Goal: Task Accomplishment & Management: Use online tool/utility

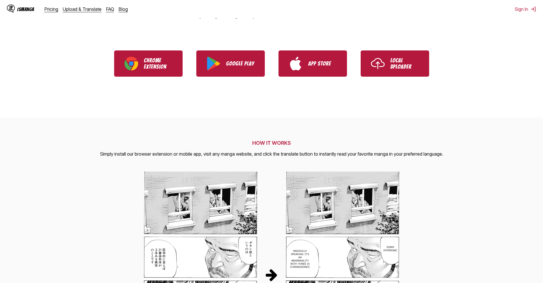
scroll to position [114, 0]
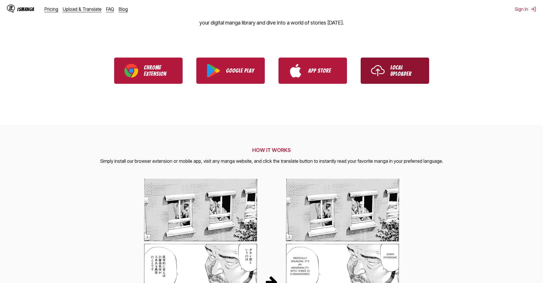
click at [394, 71] on p "Local Uploader" at bounding box center [404, 70] width 29 height 13
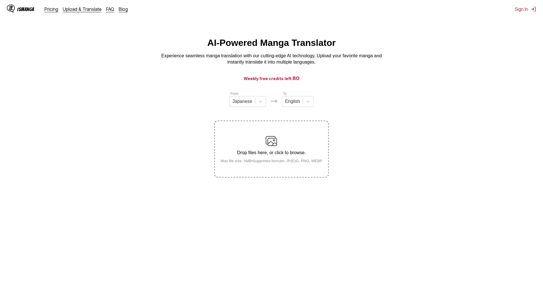
click at [382, 75] on main "AI-Powered Manga Translator Experience seamless manga translation with our cutt…" at bounding box center [271, 165] width 543 height 255
click at [372, 80] on h3 "Weekly free credits left: 80" at bounding box center [271, 78] width 515 height 7
click at [366, 79] on h3 "Weekly free credits left: 80" at bounding box center [271, 78] width 515 height 7
click at [363, 75] on main "AI-Powered Manga Translator Experience seamless manga translation with our cutt…" at bounding box center [271, 165] width 543 height 255
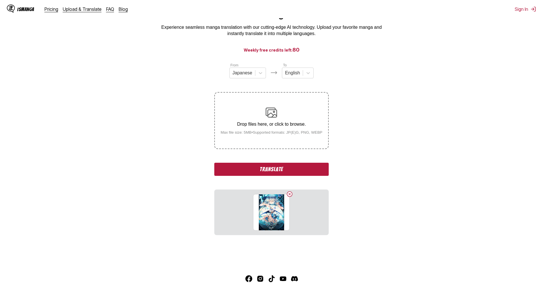
click at [307, 167] on button "Translate" at bounding box center [271, 169] width 114 height 13
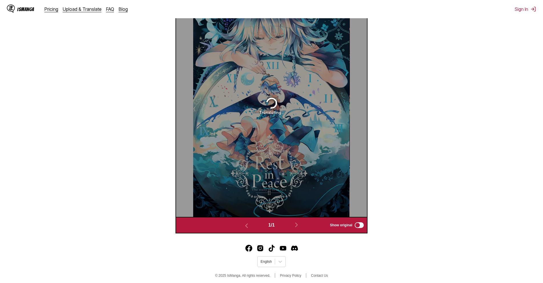
scroll to position [238, 0]
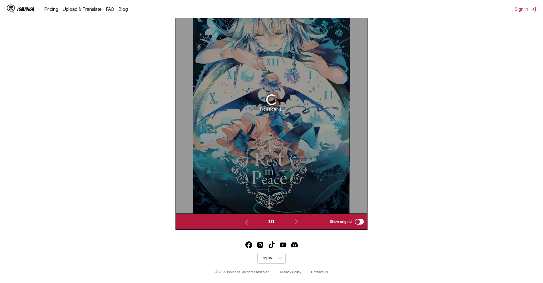
click at [279, 164] on div "Translating..." at bounding box center [271, 102] width 191 height 222
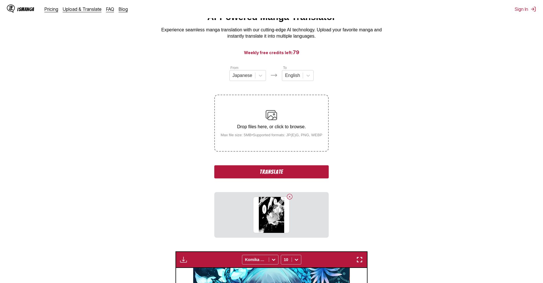
scroll to position [29, 0]
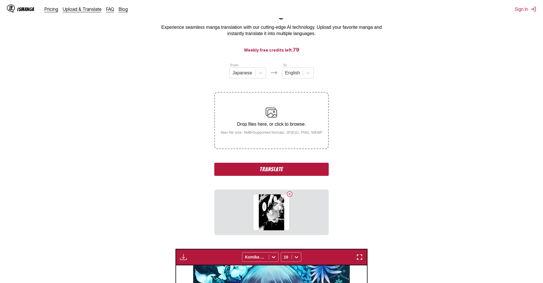
click at [295, 171] on button "Translate" at bounding box center [271, 169] width 114 height 13
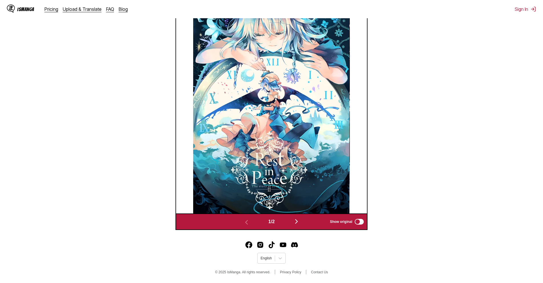
scroll to position [238, 0]
click at [298, 223] on img "button" at bounding box center [296, 221] width 7 height 7
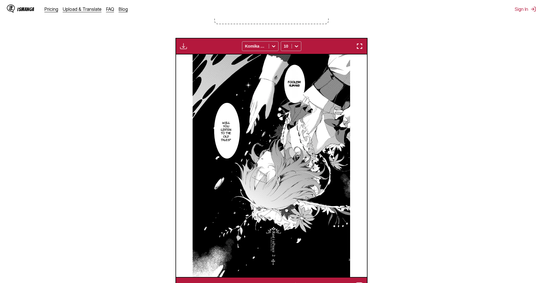
scroll to position [153, 0]
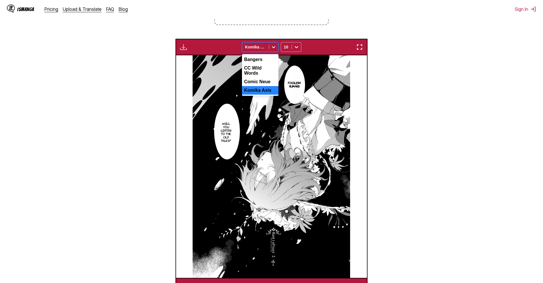
click at [270, 48] on div at bounding box center [273, 46] width 9 height 9
click at [267, 79] on div "Comic Neue" at bounding box center [260, 82] width 37 height 9
click at [265, 49] on div at bounding box center [255, 47] width 21 height 6
click at [268, 68] on div "CC Wild Words" at bounding box center [260, 71] width 37 height 14
click at [267, 48] on div "CC Wild Words" at bounding box center [255, 47] width 27 height 8
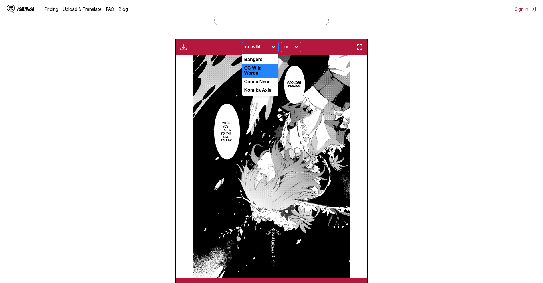
click at [268, 58] on div "Bangers" at bounding box center [260, 59] width 37 height 9
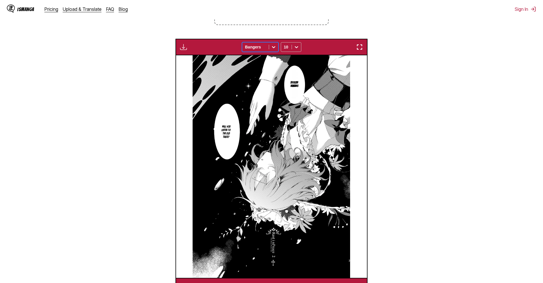
click at [266, 46] on div at bounding box center [255, 47] width 21 height 6
click at [266, 88] on div "Komika Axis" at bounding box center [260, 90] width 37 height 9
click at [298, 50] on icon at bounding box center [296, 47] width 6 height 6
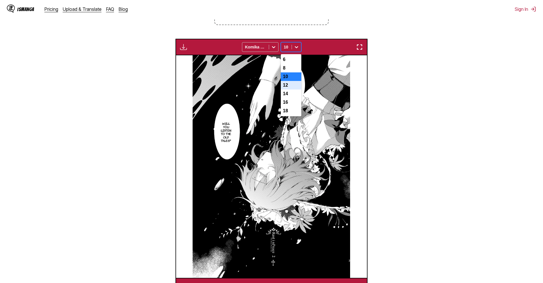
click at [288, 90] on div "12" at bounding box center [291, 85] width 21 height 9
click at [294, 50] on icon at bounding box center [296, 47] width 6 height 6
click at [289, 107] on div "16" at bounding box center [291, 102] width 21 height 9
click at [293, 50] on icon at bounding box center [296, 47] width 6 height 6
click at [295, 59] on div "6" at bounding box center [291, 59] width 21 height 9
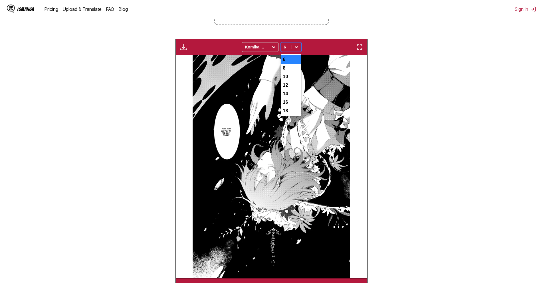
click at [295, 48] on icon at bounding box center [296, 47] width 3 height 2
click at [291, 106] on div "16" at bounding box center [291, 102] width 21 height 9
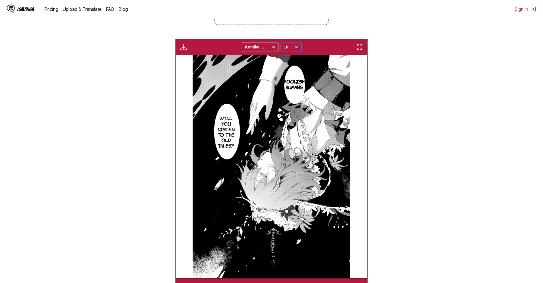
drag, startPoint x: 298, startPoint y: 45, endPoint x: 298, endPoint y: 50, distance: 4.6
click at [298, 46] on icon at bounding box center [296, 47] width 6 height 6
click at [294, 98] on div "14" at bounding box center [291, 94] width 21 height 9
click at [281, 187] on img at bounding box center [271, 166] width 157 height 222
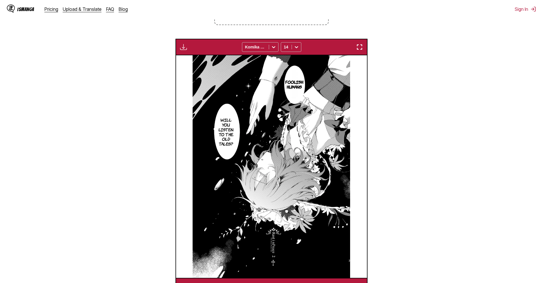
click at [281, 187] on img at bounding box center [271, 166] width 157 height 222
click at [184, 53] on div "Available for premium users only Komika Axis 14" at bounding box center [271, 47] width 192 height 17
click at [181, 50] on img "button" at bounding box center [183, 47] width 7 height 7
click at [178, 43] on div "Available for premium users only Komika Axis 14" at bounding box center [271, 47] width 192 height 17
click at [362, 44] on div "Available for premium users only Komika Axis 14" at bounding box center [271, 47] width 192 height 17
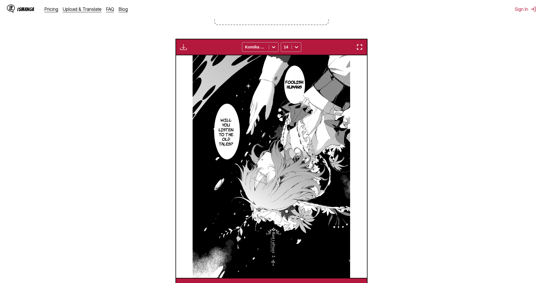
click at [360, 44] on div "Available for premium users only Komika Axis 14" at bounding box center [271, 47] width 192 height 17
click at [360, 49] on img "button" at bounding box center [359, 47] width 7 height 7
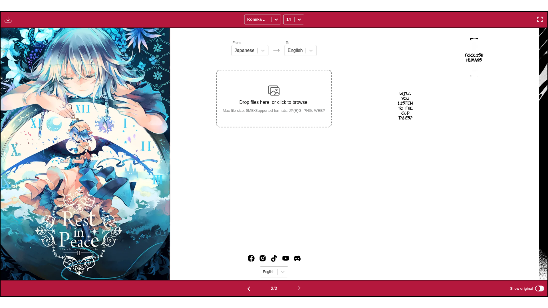
scroll to position [0, 546]
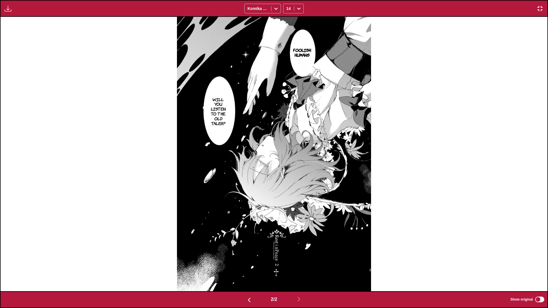
click at [360, 74] on img at bounding box center [274, 154] width 194 height 274
drag, startPoint x: 360, startPoint y: 74, endPoint x: 356, endPoint y: 71, distance: 5.2
drag, startPoint x: 281, startPoint y: 189, endPoint x: 343, endPoint y: 130, distance: 85.1
click at [343, 130] on img at bounding box center [274, 154] width 194 height 274
click at [542, 8] on img "button" at bounding box center [539, 8] width 7 height 7
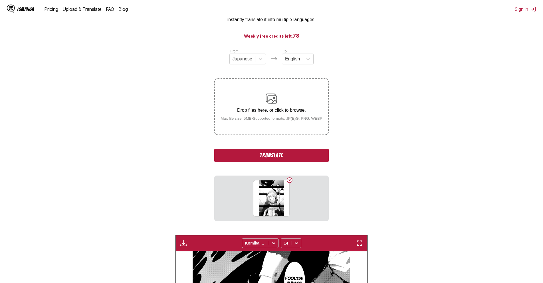
scroll to position [63, 0]
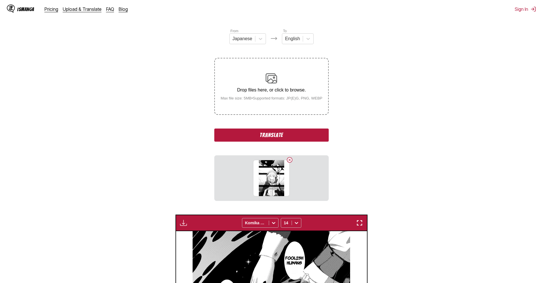
click at [273, 132] on button "Translate" at bounding box center [271, 135] width 114 height 13
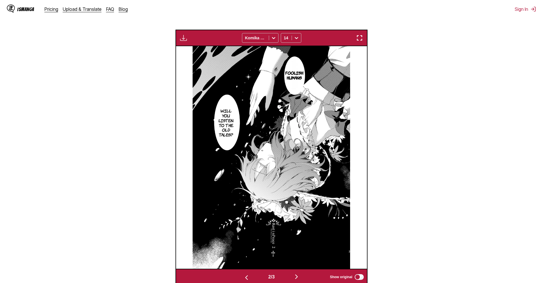
scroll to position [181, 0]
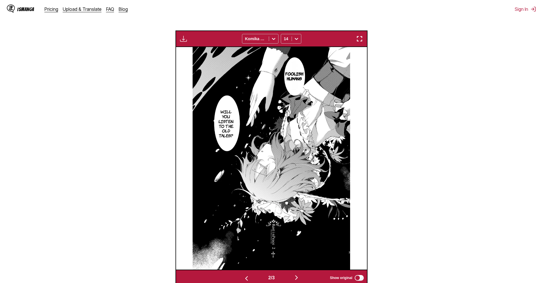
click at [358, 41] on img "button" at bounding box center [359, 38] width 7 height 7
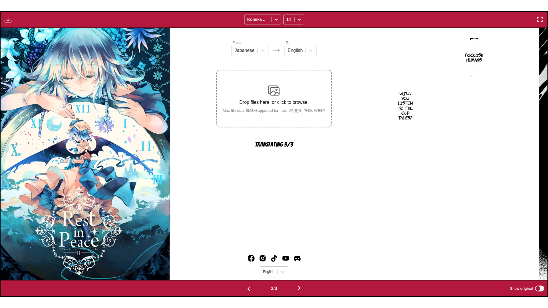
scroll to position [0, 546]
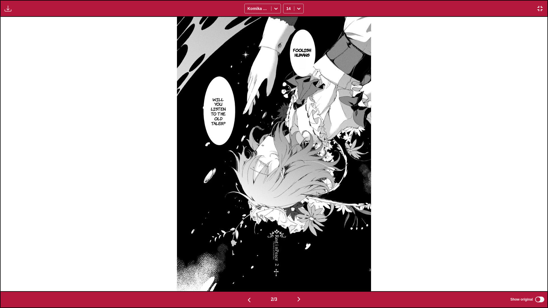
click at [540, 9] on img "button" at bounding box center [539, 8] width 7 height 7
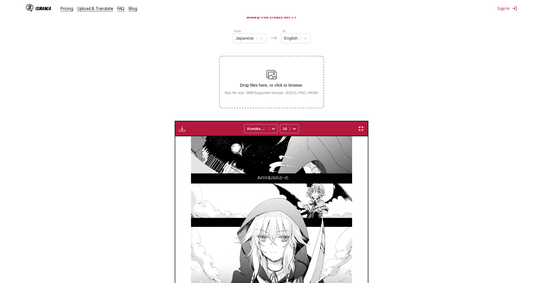
scroll to position [0, 191]
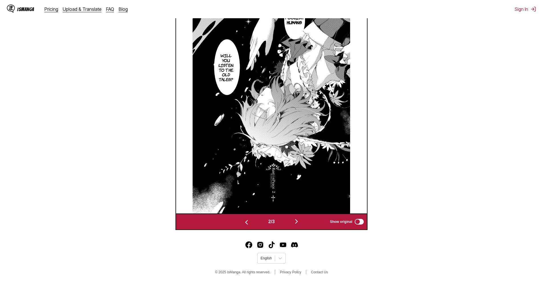
click at [300, 224] on img "button" at bounding box center [296, 221] width 7 height 7
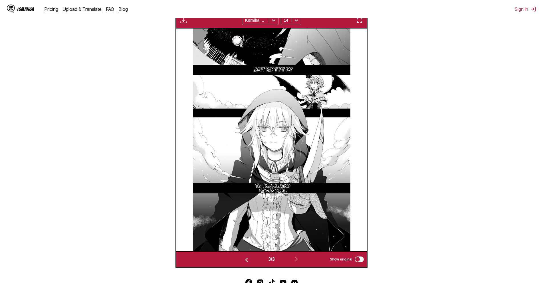
scroll to position [180, 0]
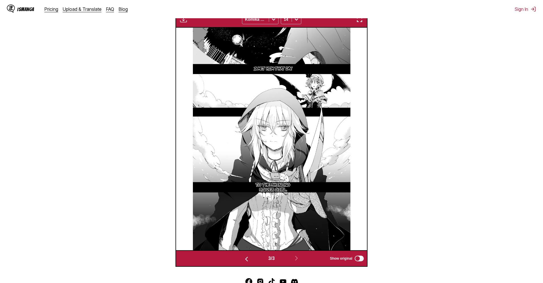
click at [363, 21] on button "button" at bounding box center [359, 19] width 10 height 7
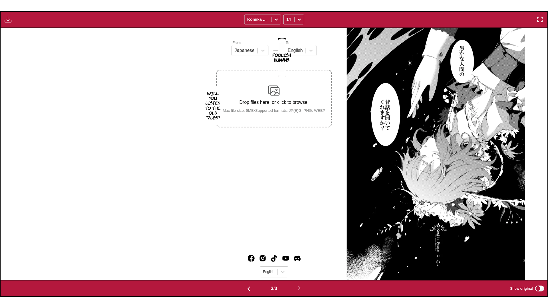
scroll to position [0, 1093]
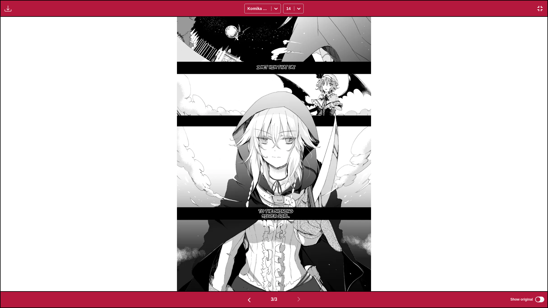
click at [542, 8] on img "button" at bounding box center [539, 8] width 7 height 7
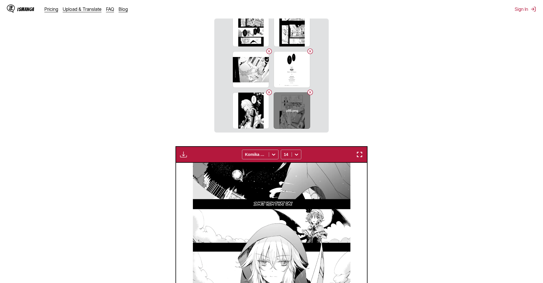
scroll to position [917, 0]
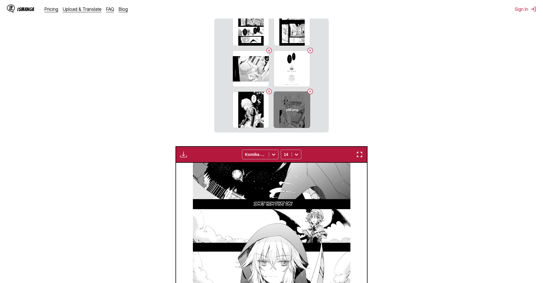
click at [309, 91] on button "Delete image" at bounding box center [310, 91] width 7 height 7
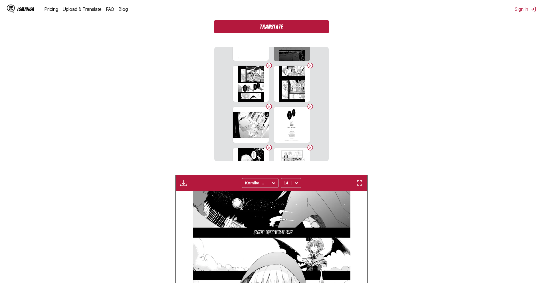
scroll to position [889, 0]
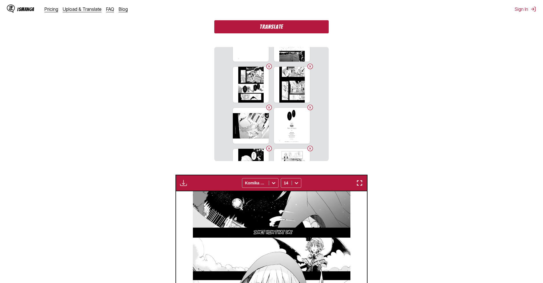
click at [300, 25] on button "Translate" at bounding box center [271, 26] width 114 height 13
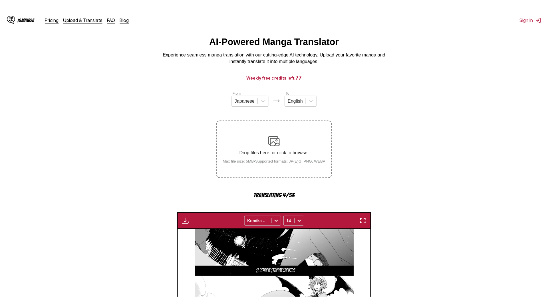
scroll to position [29, 0]
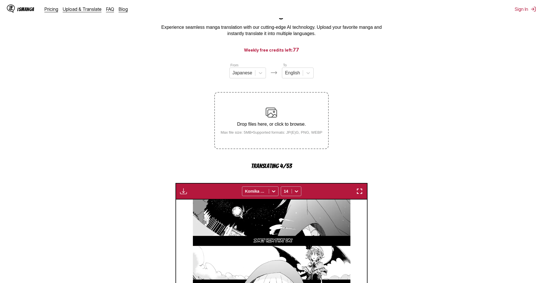
click at [358, 189] on img "button" at bounding box center [359, 191] width 7 height 7
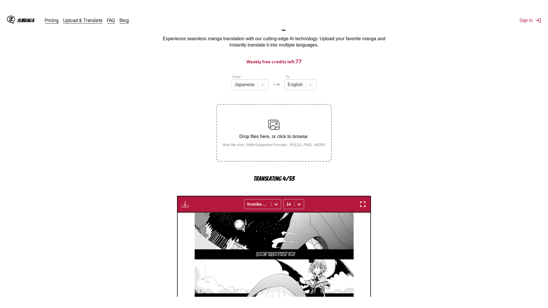
scroll to position [0, 1093]
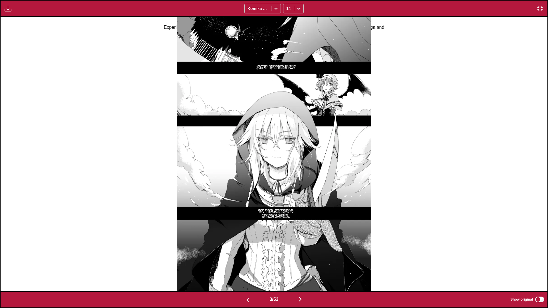
click at [303, 283] on img "button" at bounding box center [300, 299] width 7 height 7
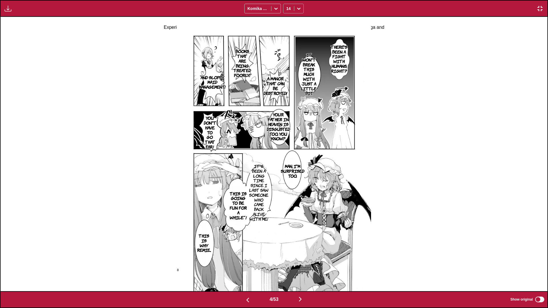
click at [296, 6] on icon at bounding box center [299, 9] width 6 height 6
click at [295, 45] on div "12" at bounding box center [293, 46] width 21 height 9
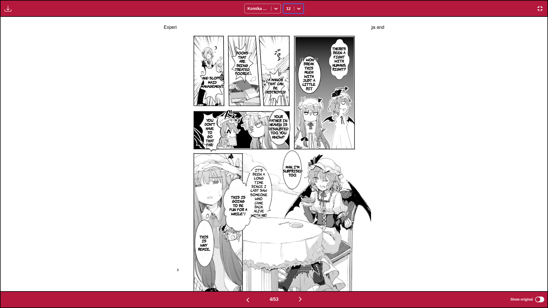
click at [297, 2] on div "Available for premium users only Komika Axis option 12, selected. 12" at bounding box center [274, 8] width 548 height 17
click at [298, 8] on icon at bounding box center [299, 9] width 6 height 6
click at [290, 39] on div "10" at bounding box center [293, 38] width 21 height 9
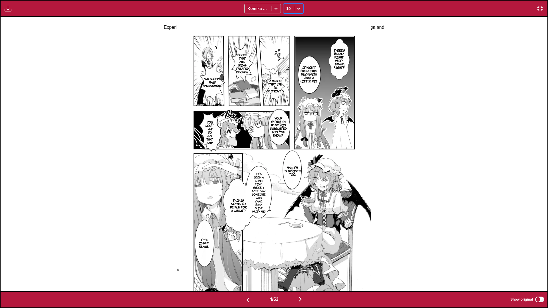
click at [300, 6] on div at bounding box center [298, 8] width 9 height 9
click at [295, 48] on div "12" at bounding box center [293, 46] width 21 height 9
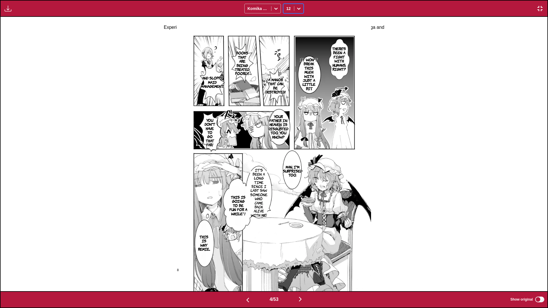
click at [297, 8] on icon at bounding box center [299, 9] width 6 height 6
click at [293, 40] on div "10" at bounding box center [293, 38] width 21 height 9
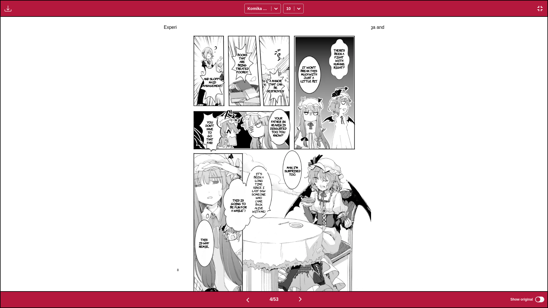
click at [168, 17] on div "Available for premium users only Komika Axis 10" at bounding box center [274, 8] width 548 height 17
click at [169, 3] on div "Available for premium users only Komika Axis 10" at bounding box center [274, 8] width 548 height 17
click at [343, 1] on div "Available for premium users only Komika Axis 10" at bounding box center [274, 8] width 548 height 17
click at [333, 6] on div "Available for premium users only Komika Axis 10" at bounding box center [274, 8] width 548 height 17
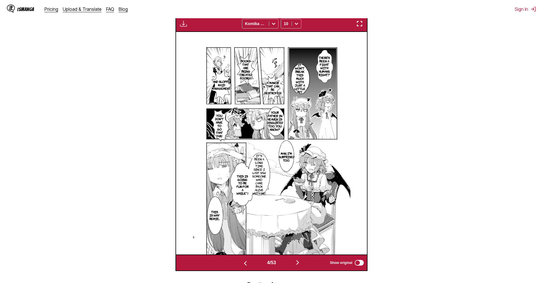
scroll to position [197, 0]
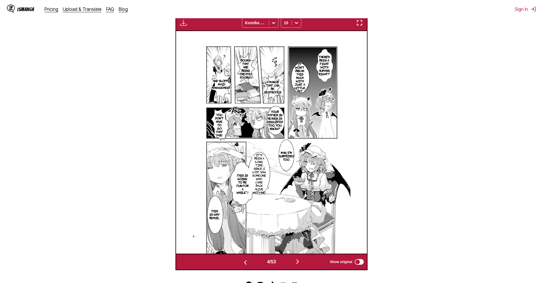
click at [360, 23] on img "button" at bounding box center [359, 22] width 7 height 7
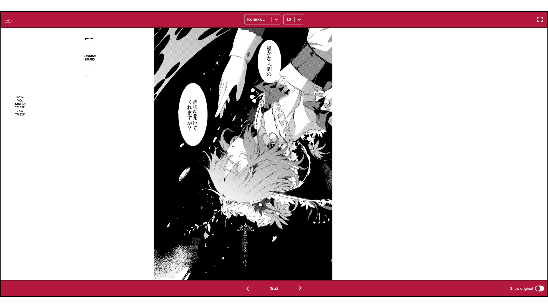
scroll to position [0, 1639]
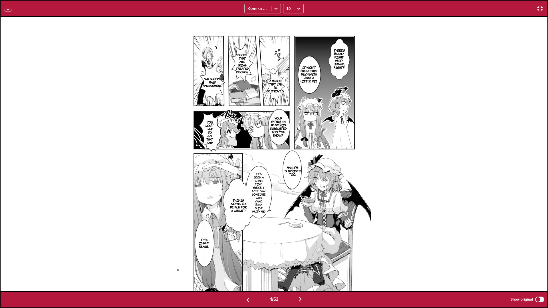
click at [214, 58] on img at bounding box center [274, 154] width 194 height 274
click at [242, 58] on p "Books that are being treated poorly!" at bounding box center [241, 63] width 15 height 23
click at [344, 50] on icon "close-tooltip" at bounding box center [343, 51] width 4 height 4
click at [408, 66] on div "There's been a fight with humans, right? It won't break this much with just a l…" at bounding box center [274, 154] width 546 height 274
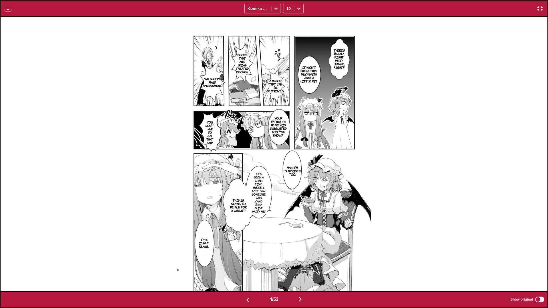
click at [501, 216] on div "There's been a fight with humans, right? It won't break this much with just a l…" at bounding box center [274, 154] width 546 height 274
click at [302, 283] on img "button" at bounding box center [300, 299] width 7 height 7
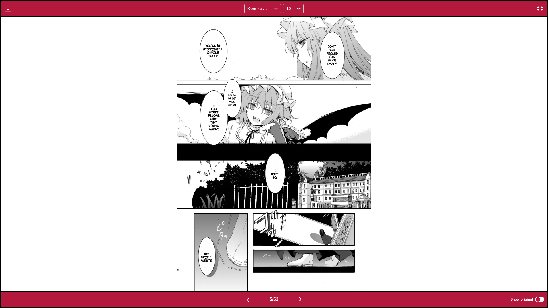
click at [126, 61] on div "Don't play around too much, okay? You'll be decapitated in your sleep. I know w…" at bounding box center [274, 154] width 546 height 274
click at [55, 132] on div "Don't play around too much, okay? You'll be decapitated in your sleep. I know w…" at bounding box center [274, 154] width 546 height 274
click at [300, 283] on img "button" at bounding box center [300, 299] width 7 height 7
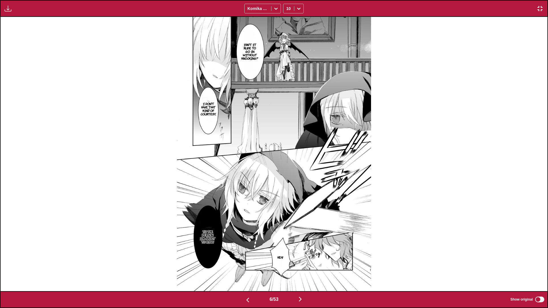
drag, startPoint x: 158, startPoint y: 23, endPoint x: 171, endPoint y: 42, distance: 23.1
click at [171, 41] on div "Isn't it rude to go in without knocking? I don't have that kind of courtesy.. T…" at bounding box center [274, 154] width 546 height 274
click at [168, 35] on div "Isn't it rude to go in without knocking? I don't have that kind of courtesy.. T…" at bounding box center [274, 154] width 546 height 274
drag, startPoint x: 412, startPoint y: 116, endPoint x: 456, endPoint y: 93, distance: 49.7
click at [456, 93] on div "Isn't it rude to go in without knocking? I don't have that kind of courtesy.. T…" at bounding box center [274, 154] width 546 height 274
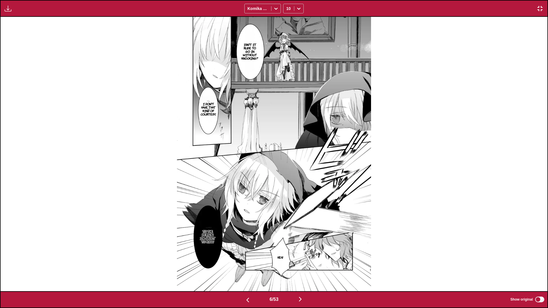
click at [542, 6] on button "button" at bounding box center [539, 8] width 10 height 7
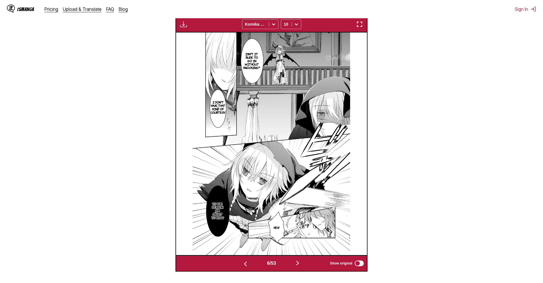
scroll to position [197, 0]
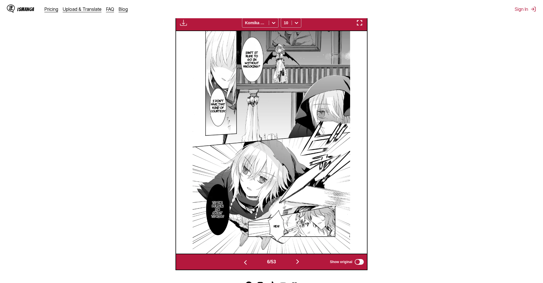
drag, startPoint x: 361, startPoint y: 24, endPoint x: 361, endPoint y: 48, distance: 24.0
click at [361, 24] on img "button" at bounding box center [359, 22] width 7 height 7
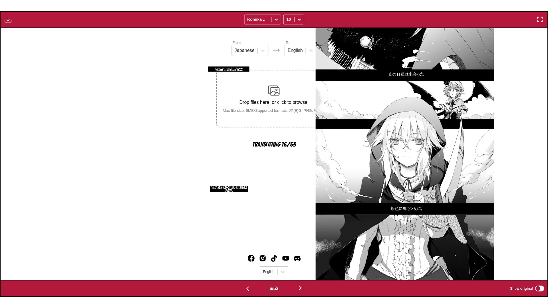
scroll to position [0, 2732]
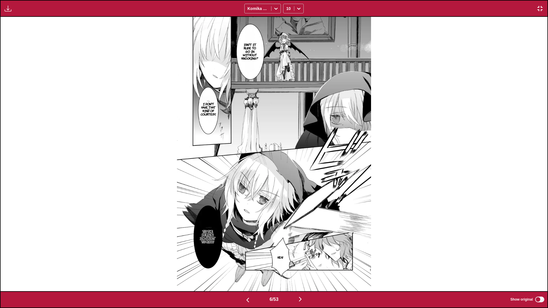
click at [538, 9] on img "button" at bounding box center [539, 8] width 7 height 7
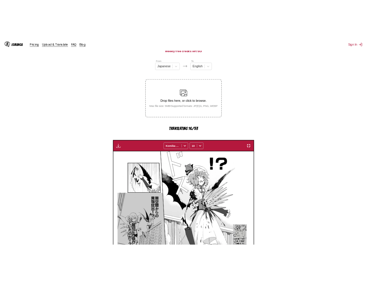
scroll to position [0, 954]
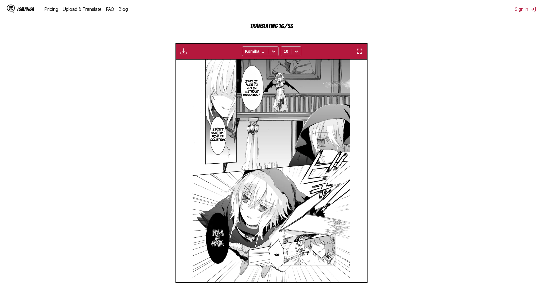
click at [256, 112] on section "Isn't it rude to go in without knocking?" at bounding box center [251, 87] width 11 height 49
drag, startPoint x: 256, startPoint y: 112, endPoint x: 394, endPoint y: 151, distance: 143.3
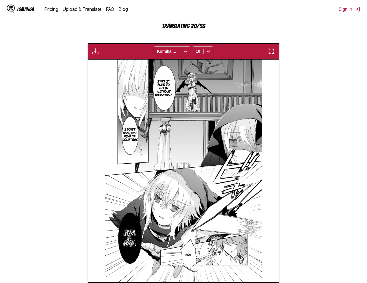
click at [182, 141] on img at bounding box center [183, 171] width 157 height 222
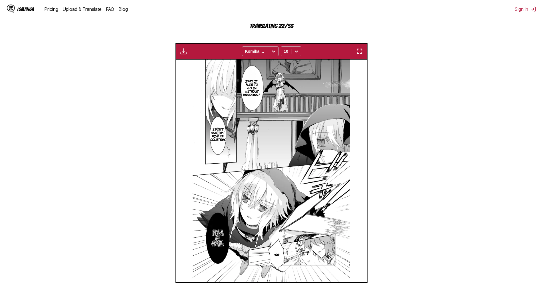
click at [427, 56] on section "From Japanese To English Drop files here, or click to browse. Max file size: 5M…" at bounding box center [272, 110] width 534 height 376
click at [185, 50] on img "button" at bounding box center [183, 51] width 7 height 7
click at [468, 79] on section "From Japanese To English Drop files here, or click to browse. Max file size: 5M…" at bounding box center [272, 110] width 534 height 376
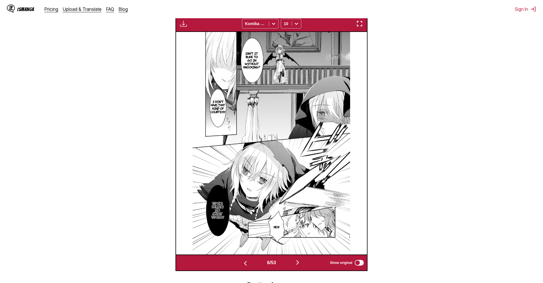
scroll to position [197, 0]
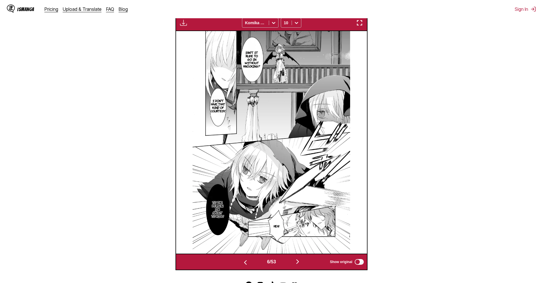
click at [401, 158] on section "From Japanese To English Drop files here, or click to browse. Max file size: 5M…" at bounding box center [272, 82] width 534 height 376
click at [288, 120] on img at bounding box center [271, 142] width 157 height 222
click at [361, 29] on div "Available for premium users only Komika Axis 10" at bounding box center [271, 23] width 192 height 17
click at [357, 24] on img "button" at bounding box center [359, 22] width 7 height 7
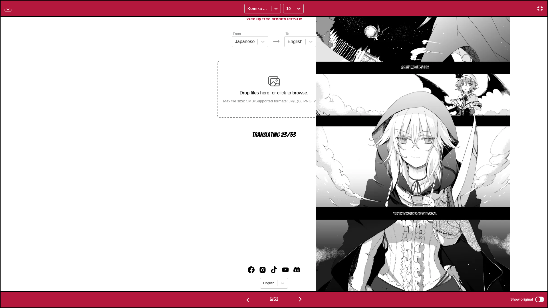
scroll to position [0, 2732]
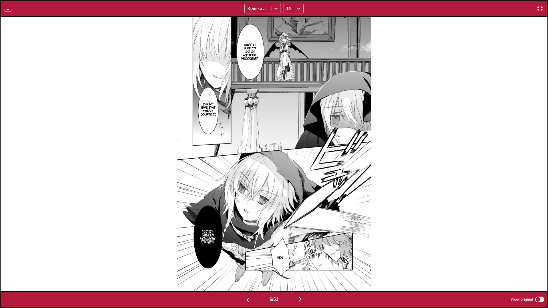
click at [541, 9] on img "button" at bounding box center [539, 8] width 7 height 7
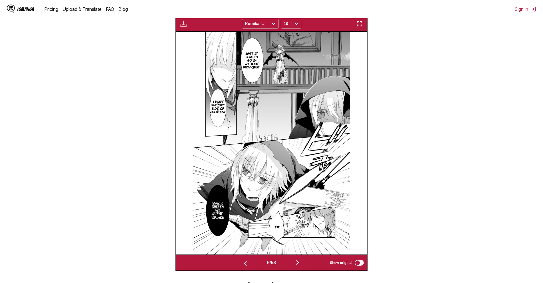
scroll to position [197, 0]
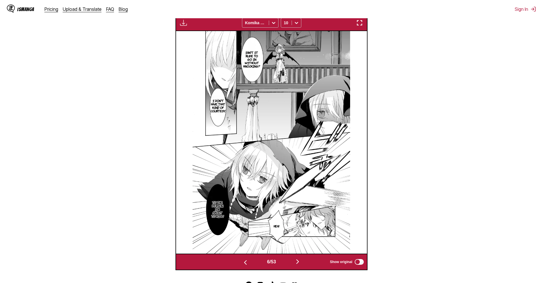
click at [496, 70] on section "From Japanese To English Drop files here, or click to browse. Max file size: 5M…" at bounding box center [272, 82] width 534 height 376
click at [295, 263] on button "button" at bounding box center [297, 262] width 34 height 8
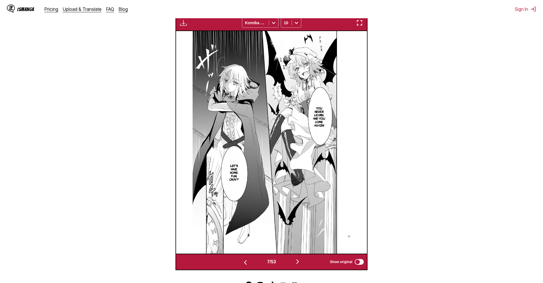
click at [457, 109] on section "From Japanese To English Drop files here, or click to browse. Max file size: 5M…" at bounding box center [272, 82] width 534 height 376
click at [295, 262] on button "button" at bounding box center [297, 262] width 34 height 8
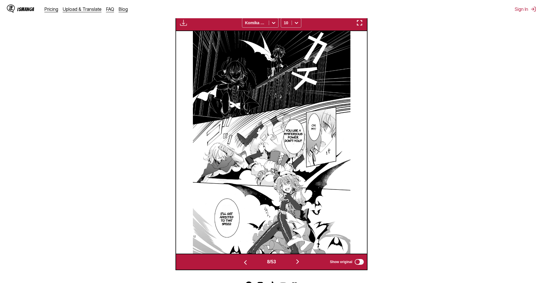
click at [308, 263] on button "button" at bounding box center [297, 262] width 34 height 8
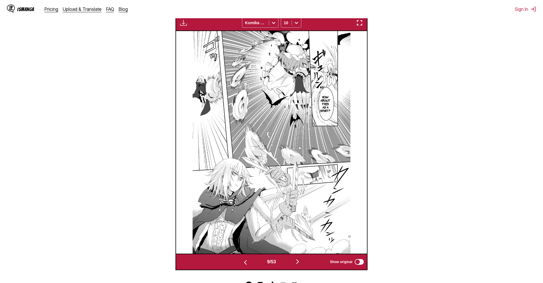
click at [483, 115] on section "From Japanese To English Drop files here, or click to browse. Max file size: 5M…" at bounding box center [272, 82] width 534 height 376
click at [293, 261] on button "button" at bounding box center [297, 262] width 34 height 8
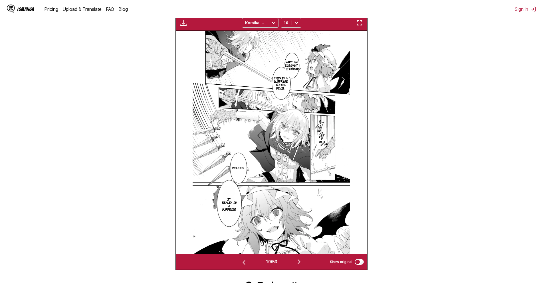
click at [404, 86] on section "From Japanese To English Drop files here, or click to browse. Max file size: 5M…" at bounding box center [272, 82] width 534 height 376
click at [296, 264] on button "button" at bounding box center [299, 262] width 34 height 8
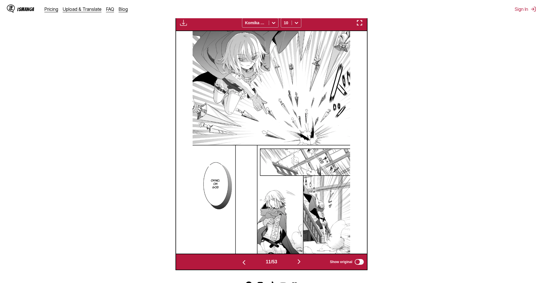
click at [298, 264] on img "button" at bounding box center [298, 261] width 7 height 7
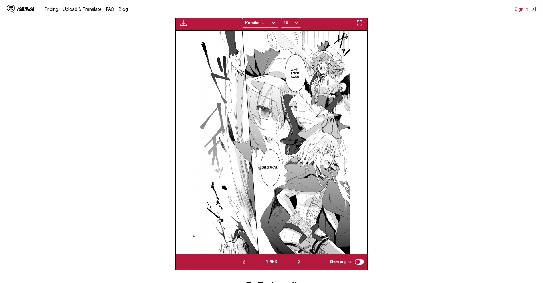
click at [299, 254] on div "12 / 53 Show original" at bounding box center [271, 262] width 192 height 17
click at [299, 256] on div "12 / 53 Show original" at bounding box center [271, 262] width 192 height 17
drag, startPoint x: 216, startPoint y: 39, endPoint x: 301, endPoint y: 263, distance: 239.4
click at [301, 263] on img "button" at bounding box center [298, 261] width 7 height 7
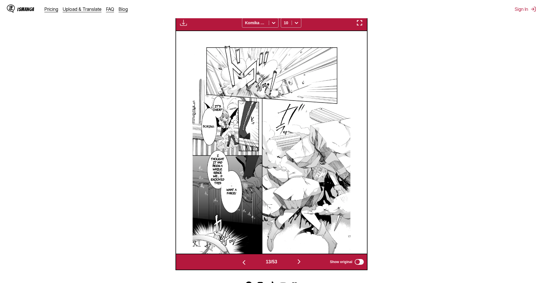
click at [299, 263] on img "button" at bounding box center [298, 261] width 7 height 7
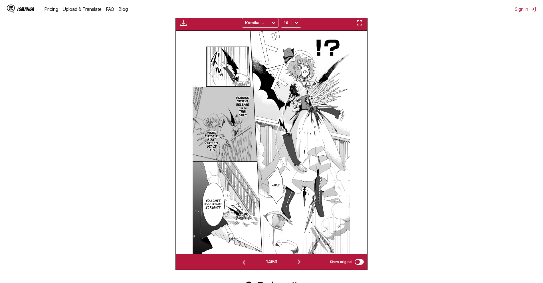
click at [299, 263] on img "button" at bounding box center [298, 261] width 7 height 7
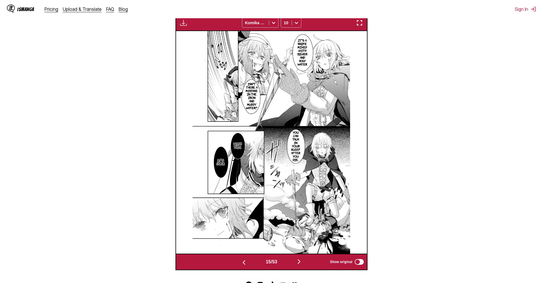
click at [442, 224] on section "From Japanese To English Drop files here, or click to browse. Max file size: 5M…" at bounding box center [272, 82] width 534 height 376
click at [296, 262] on button "button" at bounding box center [299, 262] width 34 height 8
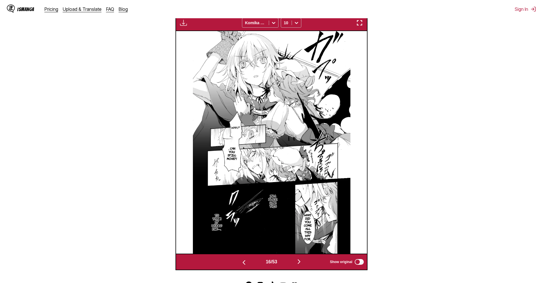
click at [300, 262] on img "button" at bounding box center [298, 261] width 7 height 7
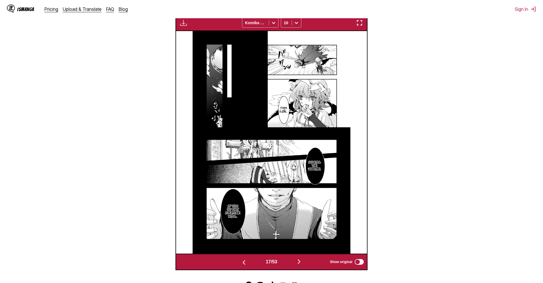
click at [302, 260] on img "button" at bounding box center [298, 261] width 7 height 7
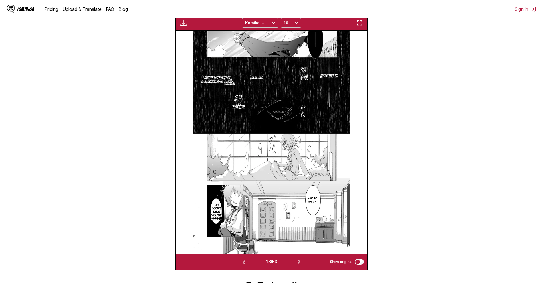
click at [303, 256] on div "18 / 53 Show original" at bounding box center [271, 262] width 192 height 17
click at [302, 262] on img "button" at bounding box center [298, 261] width 7 height 7
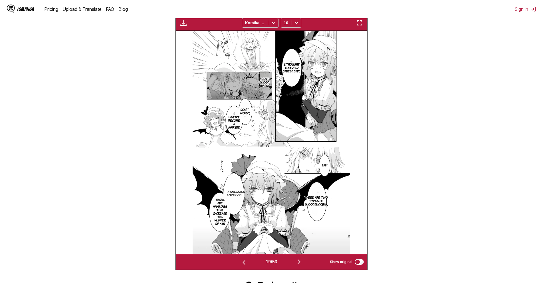
click at [302, 264] on img "button" at bounding box center [298, 261] width 7 height 7
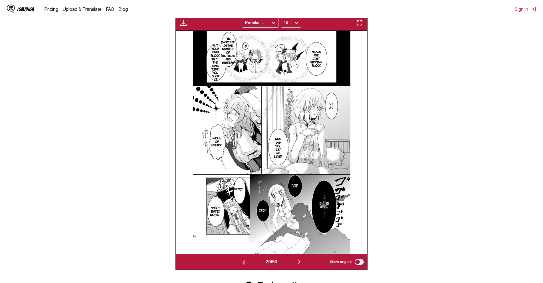
click at [297, 264] on img "button" at bounding box center [298, 261] width 7 height 7
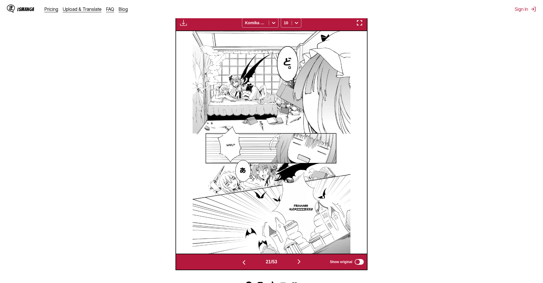
click at [302, 259] on img "button" at bounding box center [298, 261] width 7 height 7
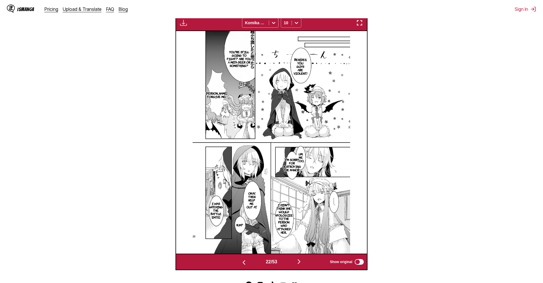
click at [283, 22] on div "10" at bounding box center [286, 23] width 11 height 8
click at [288, 46] on div "8" at bounding box center [291, 44] width 21 height 9
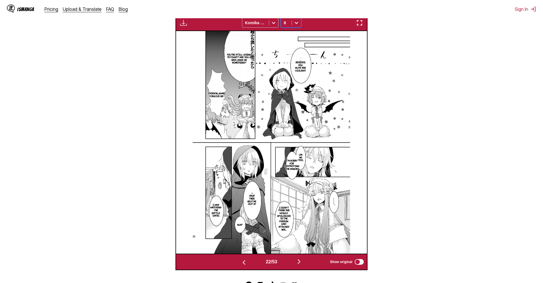
click at [290, 25] on div "8" at bounding box center [286, 23] width 11 height 8
click at [292, 57] on div "10" at bounding box center [291, 52] width 21 height 9
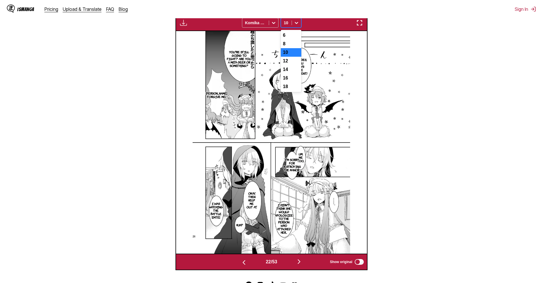
click at [293, 26] on icon at bounding box center [296, 23] width 6 height 6
click at [290, 64] on div "12" at bounding box center [291, 61] width 21 height 9
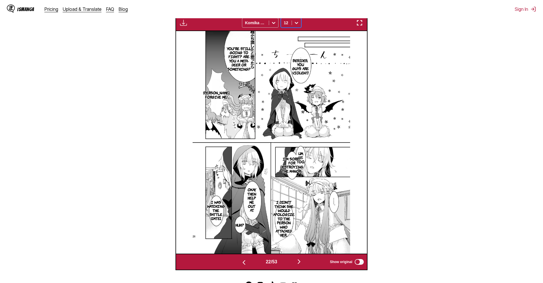
click at [293, 27] on div at bounding box center [296, 22] width 9 height 9
click at [292, 54] on div "10" at bounding box center [291, 52] width 21 height 9
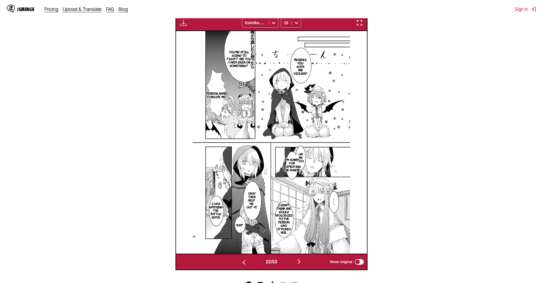
drag, startPoint x: 303, startPoint y: 258, endPoint x: 301, endPoint y: 237, distance: 20.9
click at [303, 258] on div "22 / 53 Show original" at bounding box center [271, 262] width 192 height 17
click at [301, 256] on div "22 / 53 Show original" at bounding box center [271, 262] width 192 height 17
drag, startPoint x: 259, startPoint y: 114, endPoint x: 301, endPoint y: 260, distance: 152.5
click at [301, 260] on img "button" at bounding box center [298, 261] width 7 height 7
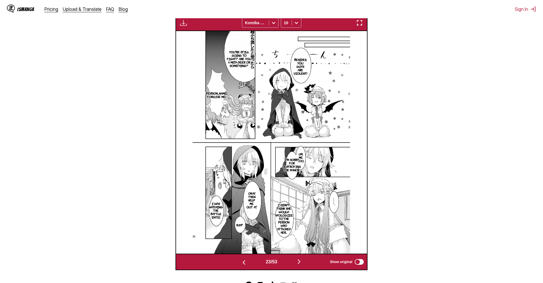
scroll to position [0, 4196]
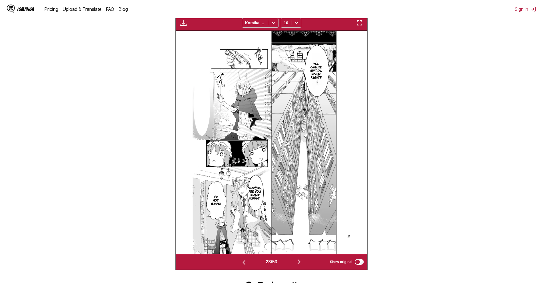
click at [302, 263] on img "button" at bounding box center [298, 261] width 7 height 7
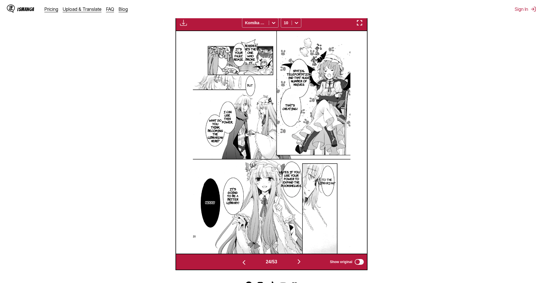
click at [298, 264] on img "button" at bounding box center [298, 261] width 7 height 7
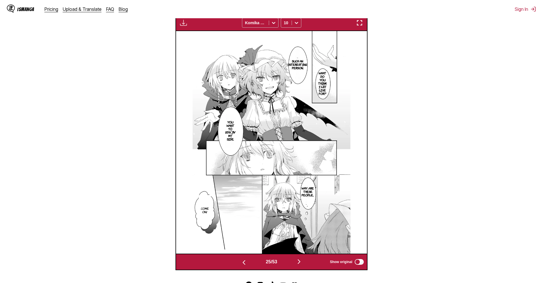
click at [298, 265] on img "button" at bounding box center [298, 261] width 7 height 7
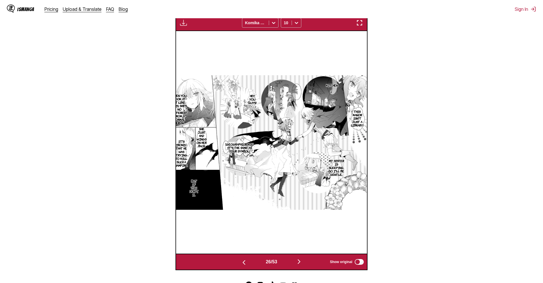
click at [437, 195] on section "From Japanese To English Drop files here, or click to browse. Max file size: 5M…" at bounding box center [272, 82] width 534 height 376
click at [362, 26] on img "button" at bounding box center [359, 22] width 7 height 7
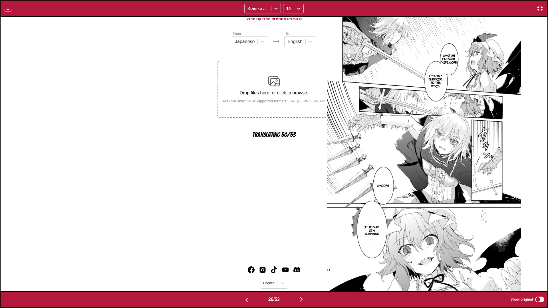
scroll to position [0, 13660]
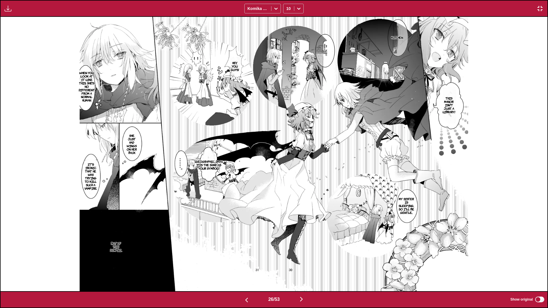
click at [302, 283] on img "button" at bounding box center [301, 299] width 7 height 7
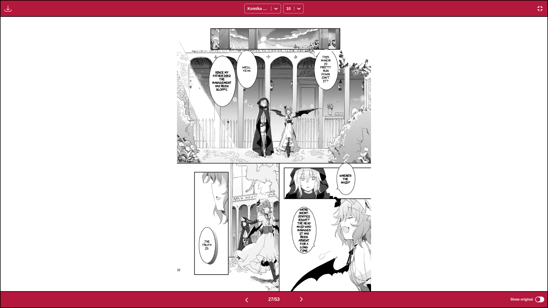
click at [274, 151] on img at bounding box center [274, 154] width 194 height 274
click at [537, 6] on img "button" at bounding box center [539, 8] width 7 height 7
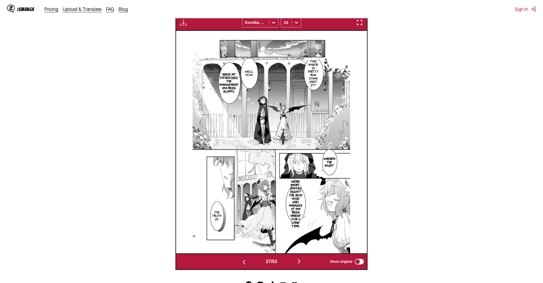
scroll to position [197, 0]
click at [462, 113] on section "From Japanese To English Drop files here, or click to browse. Max file size: 5M…" at bounding box center [272, 82] width 534 height 376
click at [439, 147] on section "From Japanese To English Drop files here, or click to browse. Max file size: 5M…" at bounding box center [272, 82] width 534 height 376
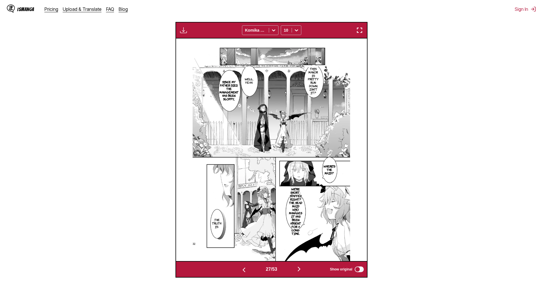
scroll to position [169, 0]
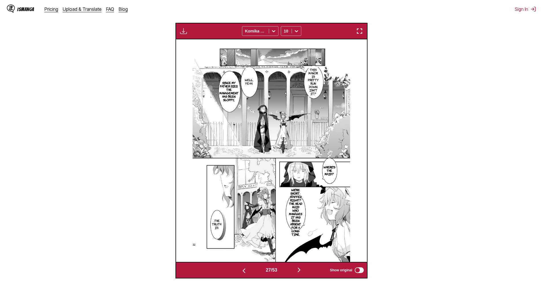
click at [298, 276] on div "27 / 53 Show original" at bounding box center [271, 270] width 192 height 17
click at [297, 275] on div "27 / 53 Show original" at bounding box center [271, 270] width 192 height 17
click at [298, 275] on button "button" at bounding box center [299, 270] width 34 height 8
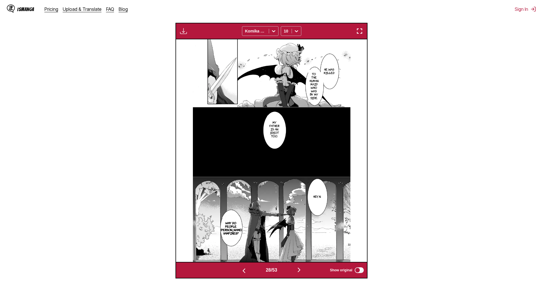
click at [302, 266] on div "28 / 53 Show original" at bounding box center [271, 270] width 192 height 17
click at [301, 269] on img "button" at bounding box center [298, 270] width 7 height 7
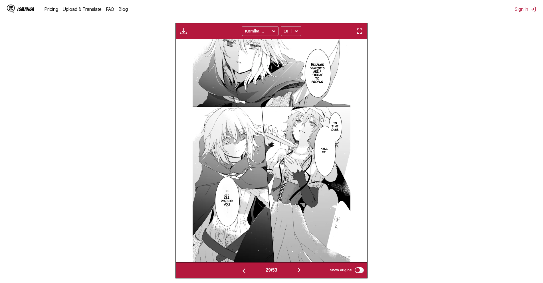
click at [302, 270] on img "button" at bounding box center [298, 270] width 7 height 7
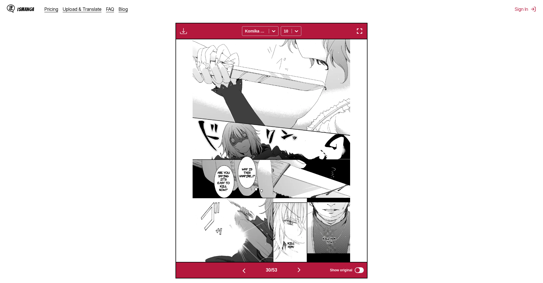
click at [297, 269] on img "button" at bounding box center [298, 270] width 7 height 7
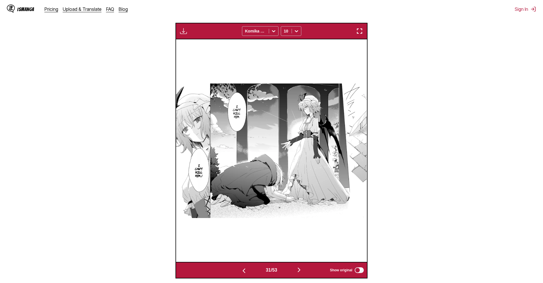
click at [414, 207] on section "From Japanese To English Drop files here, or click to browse. Max file size: 5M…" at bounding box center [272, 100] width 534 height 356
click at [356, 33] on img "button" at bounding box center [359, 31] width 7 height 7
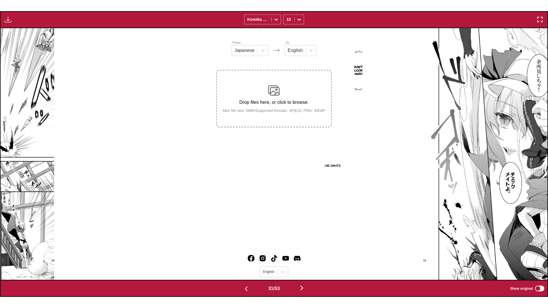
scroll to position [0, 16392]
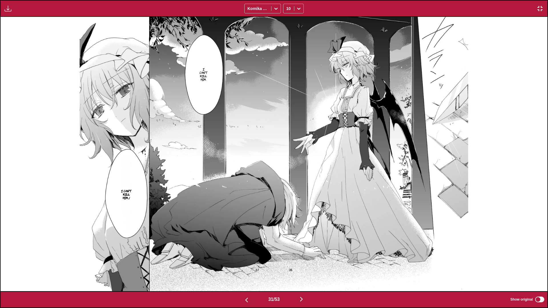
click at [540, 8] on img "button" at bounding box center [539, 8] width 7 height 7
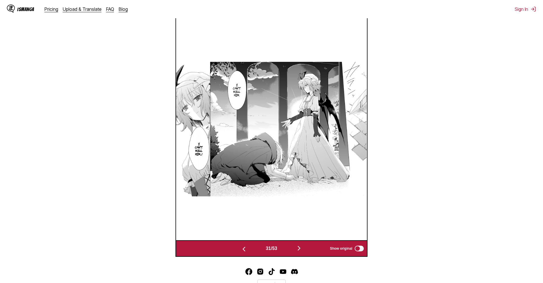
scroll to position [189, 0]
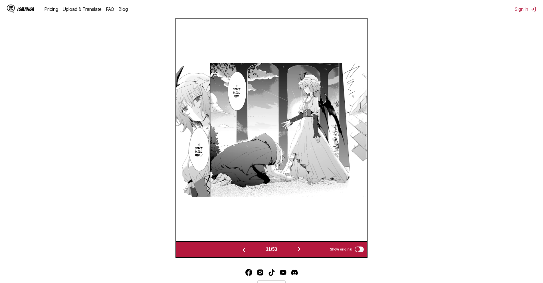
click at [305, 247] on button "button" at bounding box center [299, 250] width 34 height 8
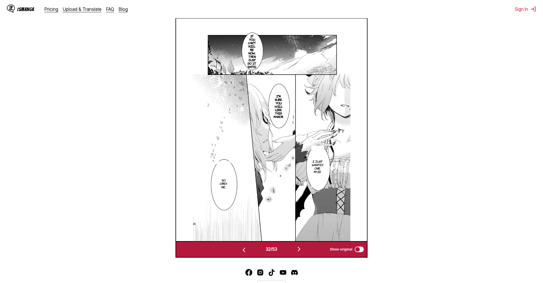
click at [299, 252] on img "button" at bounding box center [298, 249] width 7 height 7
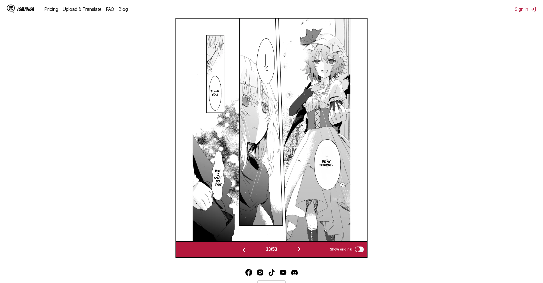
click at [299, 246] on div "33 / 53 Show original" at bounding box center [271, 249] width 192 height 17
click at [300, 249] on img "button" at bounding box center [298, 249] width 7 height 7
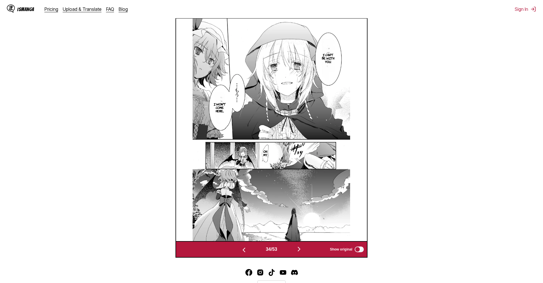
click at [299, 252] on img "button" at bounding box center [298, 249] width 7 height 7
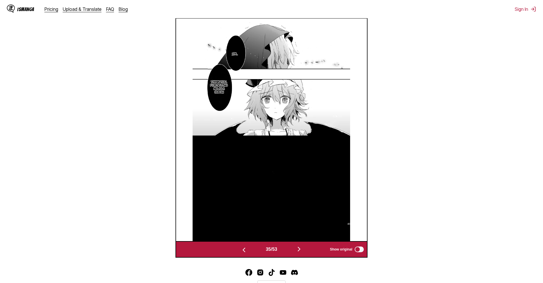
click at [302, 254] on button "button" at bounding box center [299, 250] width 34 height 8
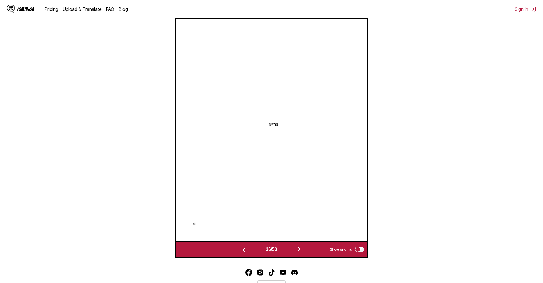
click at [305, 253] on button "button" at bounding box center [299, 250] width 34 height 8
click at [300, 250] on img "button" at bounding box center [298, 249] width 7 height 7
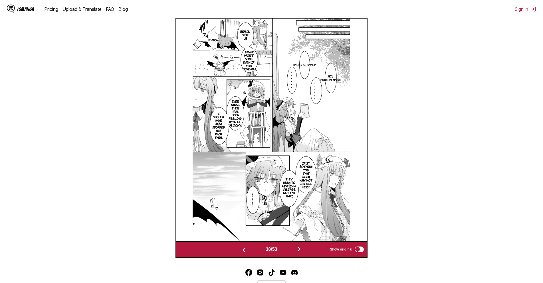
click at [245, 247] on img "button" at bounding box center [243, 250] width 7 height 7
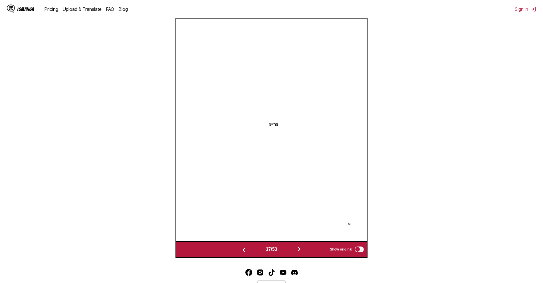
click at [244, 248] on img "button" at bounding box center [243, 250] width 7 height 7
click at [299, 250] on img "button" at bounding box center [298, 249] width 7 height 7
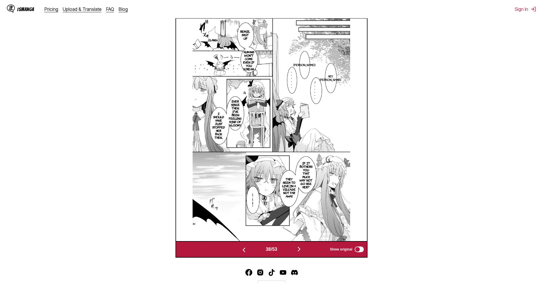
click at [301, 244] on div "38 / 53 Show original" at bounding box center [271, 249] width 192 height 17
click at [301, 245] on div "38 / 53 Show original" at bounding box center [271, 249] width 192 height 17
click at [301, 248] on img "button" at bounding box center [298, 249] width 7 height 7
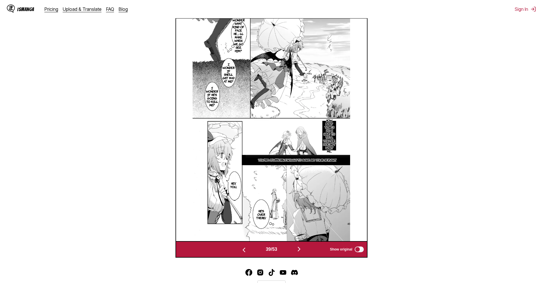
click at [300, 250] on img "button" at bounding box center [298, 249] width 7 height 7
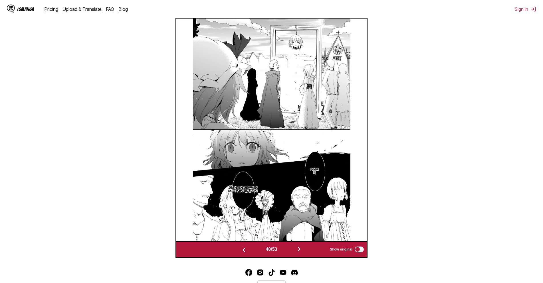
click at [302, 250] on img "button" at bounding box center [298, 249] width 7 height 7
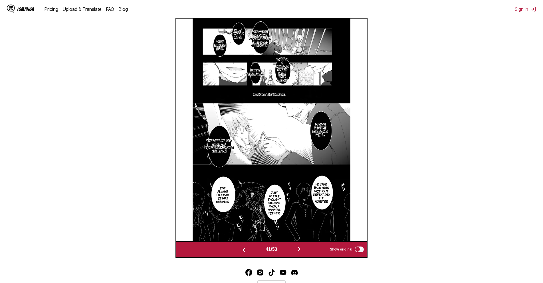
click at [300, 249] on img "button" at bounding box center [298, 249] width 7 height 7
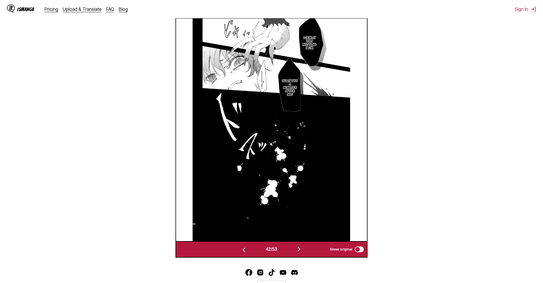
click at [299, 246] on div "42 / 53 Show original" at bounding box center [271, 249] width 192 height 17
click at [298, 250] on img "button" at bounding box center [298, 249] width 7 height 7
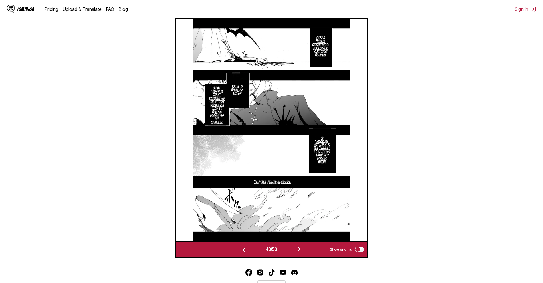
click at [299, 247] on img "button" at bounding box center [298, 249] width 7 height 7
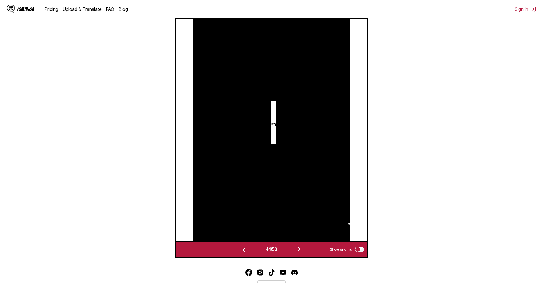
click at [297, 253] on button "button" at bounding box center [299, 250] width 34 height 8
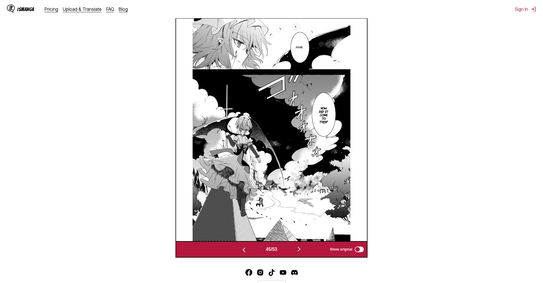
click at [302, 249] on img "button" at bounding box center [298, 249] width 7 height 7
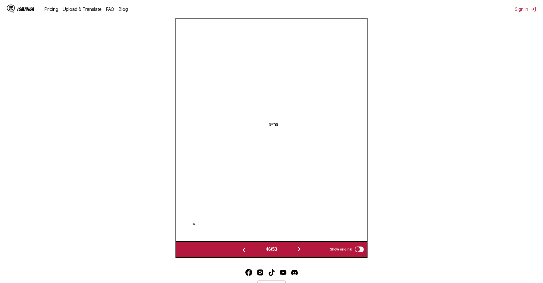
click at [302, 248] on img "button" at bounding box center [298, 249] width 7 height 7
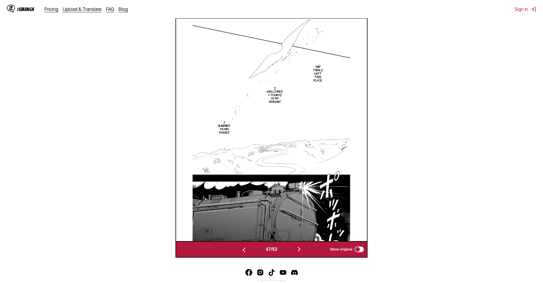
click at [300, 250] on img "button" at bounding box center [298, 249] width 7 height 7
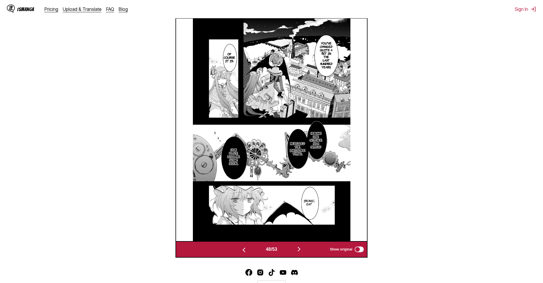
click at [130, 112] on section "From Japanese To English Drop files here, or click to browse. Max file size: 5M…" at bounding box center [272, 80] width 534 height 356
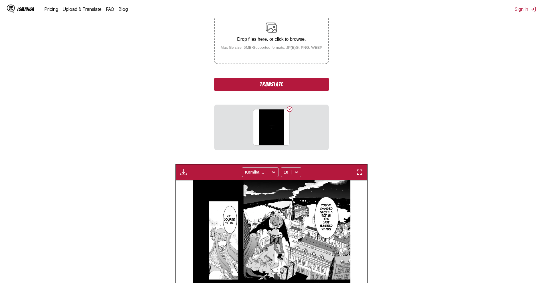
scroll to position [114, 0]
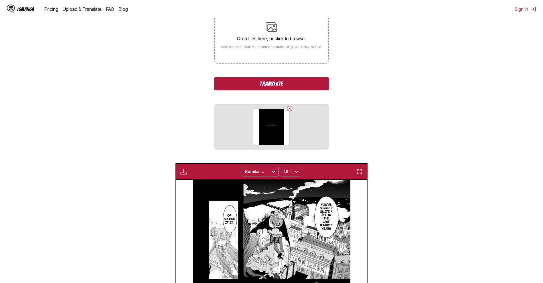
click at [289, 88] on button "Translate" at bounding box center [271, 83] width 114 height 13
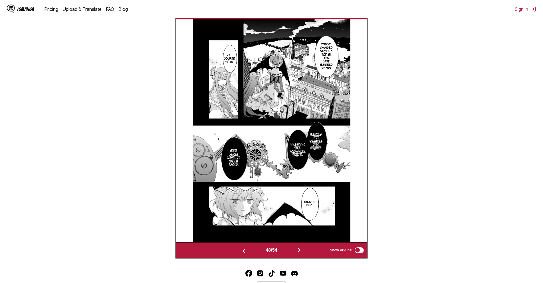
scroll to position [189, 0]
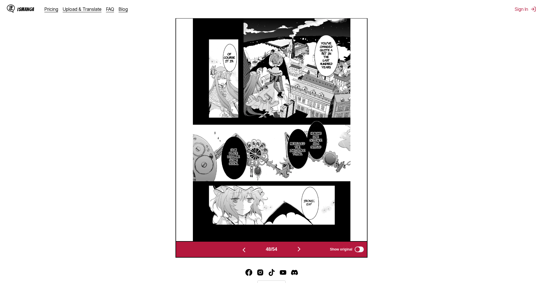
click at [443, 209] on section "From Japanese To English Drop files here, or click to browse. Max file size: 5M…" at bounding box center [272, 80] width 534 height 356
click at [438, 123] on section "From Japanese To English Drop files here, or click to browse. Max file size: 5M…" at bounding box center [272, 80] width 534 height 356
click at [244, 252] on img "button" at bounding box center [243, 250] width 7 height 7
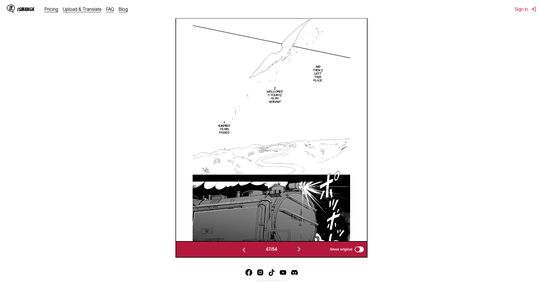
click at [295, 248] on button "button" at bounding box center [299, 250] width 34 height 8
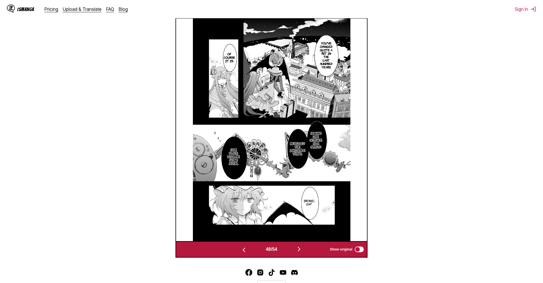
click at [295, 248] on button "button" at bounding box center [299, 250] width 34 height 8
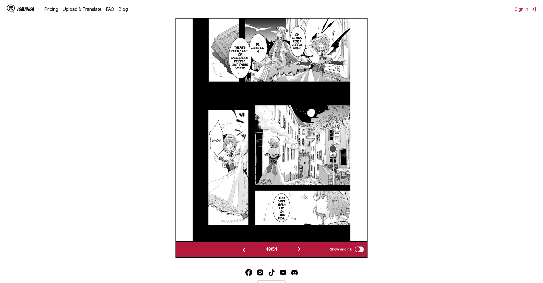
click at [301, 247] on img "button" at bounding box center [298, 249] width 7 height 7
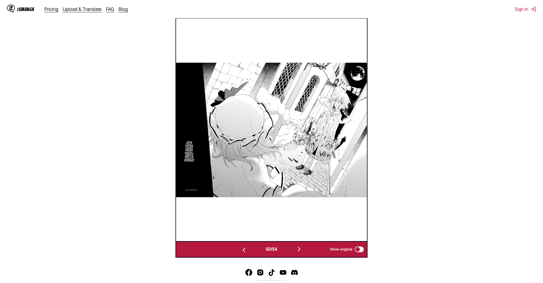
click at [295, 250] on button "button" at bounding box center [299, 250] width 34 height 8
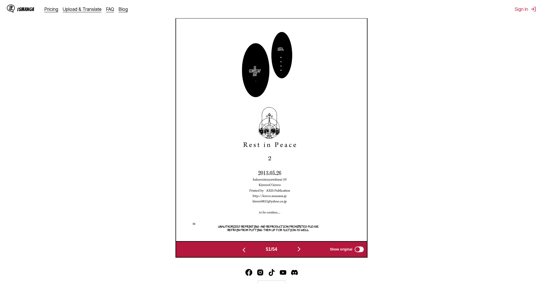
click at [301, 249] on img "button" at bounding box center [298, 249] width 7 height 7
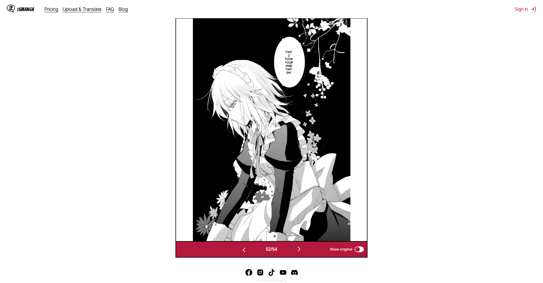
click at [294, 252] on button "button" at bounding box center [299, 250] width 34 height 8
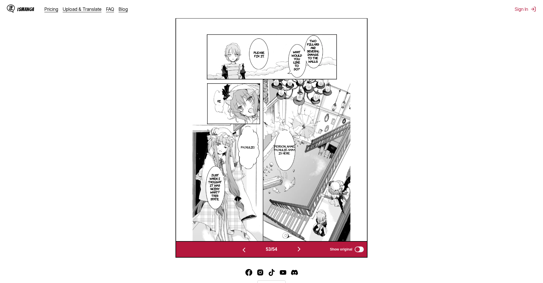
click at [297, 248] on img "button" at bounding box center [298, 249] width 7 height 7
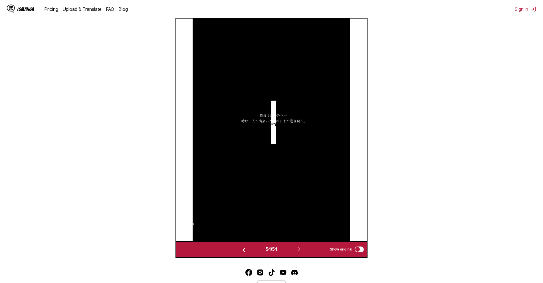
click at [444, 114] on section "From Japanese To English Drop files here, or click to browse. Max file size: 5M…" at bounding box center [272, 80] width 534 height 356
click at [515, 122] on section "From Japanese To English Drop files here, or click to browse. Max file size: 5M…" at bounding box center [272, 80] width 534 height 356
click at [242, 247] on button "button" at bounding box center [244, 250] width 34 height 8
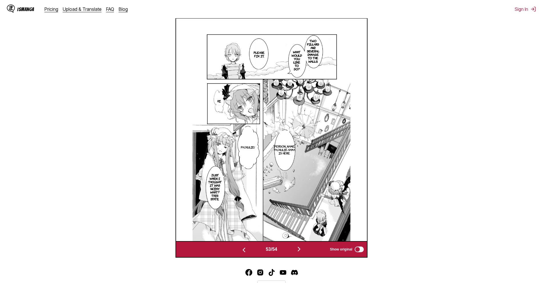
click at [302, 251] on img "button" at bounding box center [298, 249] width 7 height 7
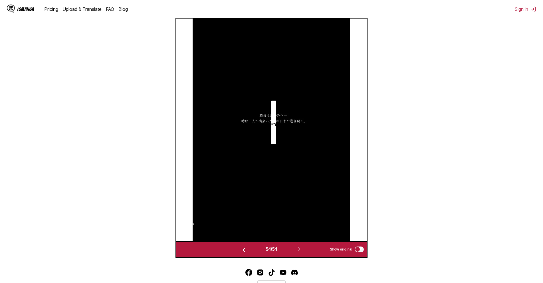
click at [311, 183] on img at bounding box center [271, 130] width 157 height 222
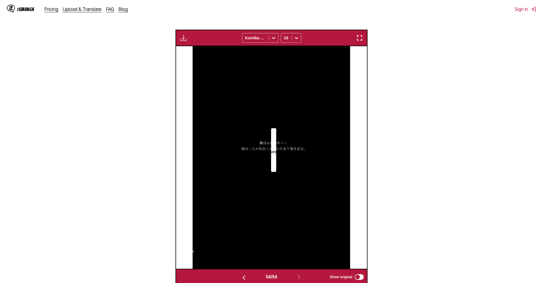
scroll to position [161, 0]
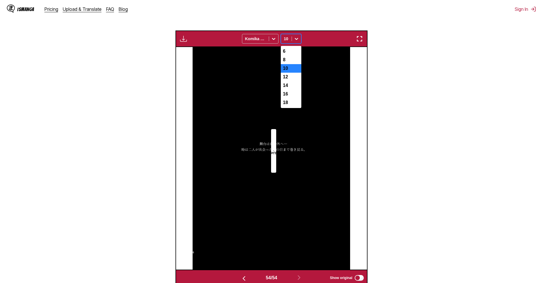
click at [283, 38] on div "10" at bounding box center [286, 39] width 11 height 8
click at [290, 70] on div "10" at bounding box center [291, 68] width 21 height 9
drag, startPoint x: 291, startPoint y: 37, endPoint x: 291, endPoint y: 46, distance: 10.0
click at [291, 37] on div "10" at bounding box center [286, 39] width 11 height 8
click at [292, 52] on div "6" at bounding box center [291, 51] width 21 height 9
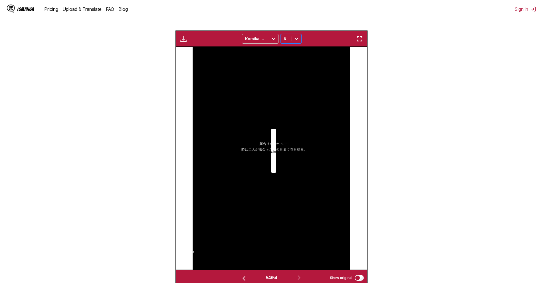
click at [293, 41] on div at bounding box center [296, 38] width 9 height 9
click at [287, 81] on div "12" at bounding box center [291, 77] width 21 height 9
click at [291, 41] on div "12" at bounding box center [286, 39] width 11 height 8
click at [289, 90] on div "14" at bounding box center [291, 85] width 21 height 9
click at [291, 42] on div "14" at bounding box center [286, 39] width 11 height 8
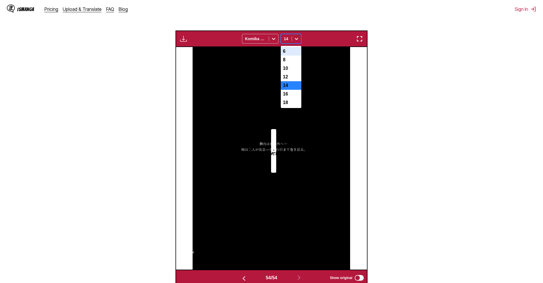
click at [292, 51] on div "6" at bounding box center [291, 51] width 21 height 9
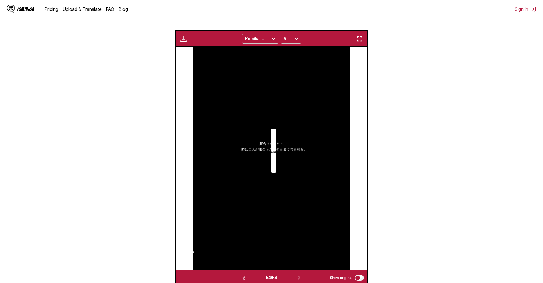
drag, startPoint x: 470, startPoint y: 221, endPoint x: 470, endPoint y: 218, distance: 2.9
click at [470, 221] on section "From Japanese To English Drop files here, or click to browse. Max file size: 5M…" at bounding box center [272, 108] width 534 height 356
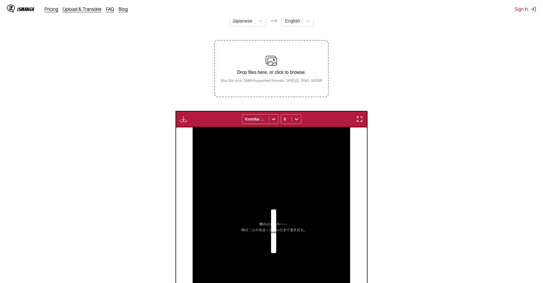
scroll to position [86, 0]
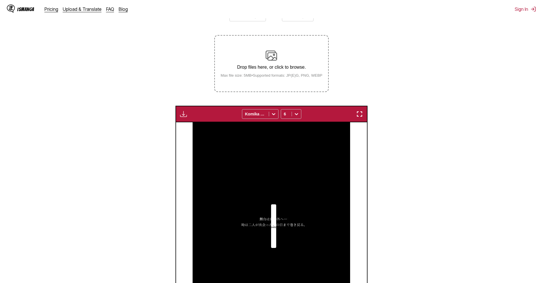
drag, startPoint x: 462, startPoint y: 71, endPoint x: 449, endPoint y: 72, distance: 13.1
click at [463, 71] on section "From Japanese To English Drop files here, or click to browse. Max file size: 5M…" at bounding box center [272, 183] width 534 height 356
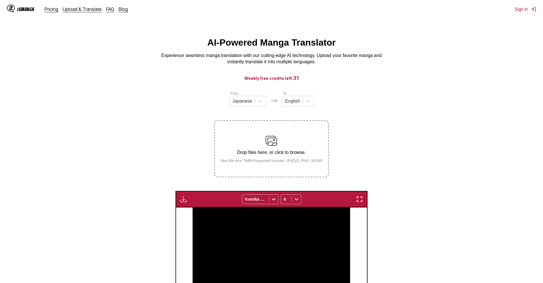
scroll to position [0, 0]
click at [495, 114] on section "From Japanese To English Drop files here, or click to browse. Max file size: 5M…" at bounding box center [272, 269] width 534 height 356
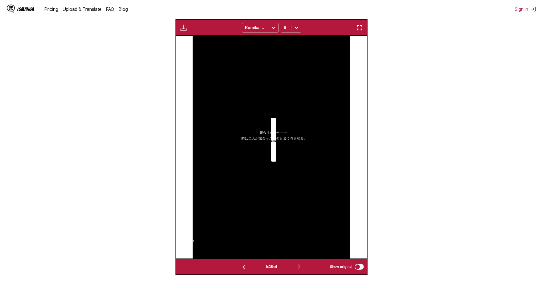
scroll to position [171, 0]
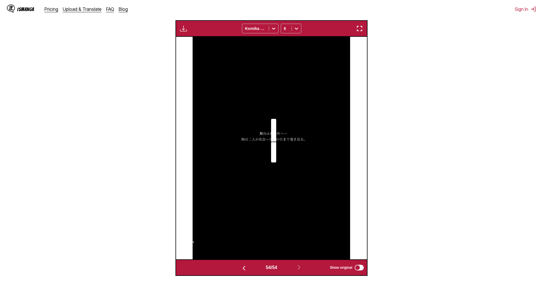
click at [246, 266] on button "button" at bounding box center [244, 268] width 34 height 8
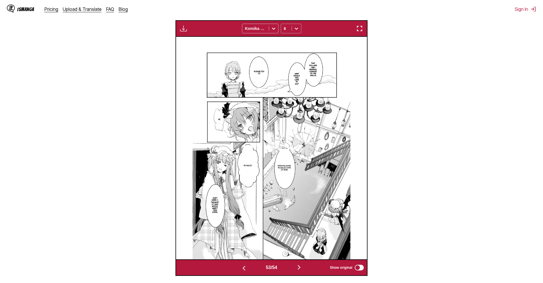
click at [293, 30] on div at bounding box center [296, 28] width 9 height 9
click at [293, 62] on div "10" at bounding box center [291, 58] width 21 height 9
click at [297, 31] on icon at bounding box center [296, 29] width 6 height 6
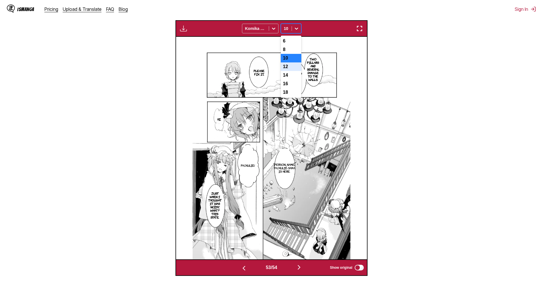
click at [291, 68] on div "12" at bounding box center [291, 66] width 21 height 9
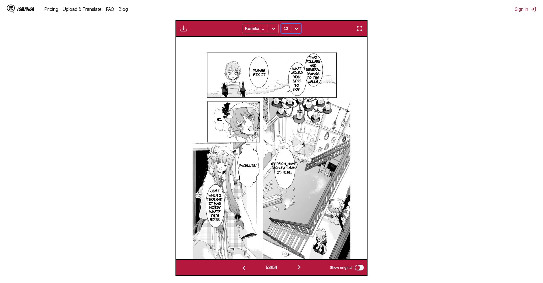
click at [297, 33] on div at bounding box center [296, 28] width 9 height 9
click at [296, 54] on div "8" at bounding box center [291, 49] width 21 height 9
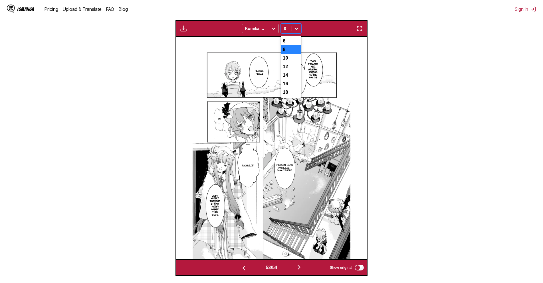
click at [296, 30] on icon at bounding box center [296, 29] width 3 height 2
click at [297, 62] on div "10" at bounding box center [291, 58] width 21 height 9
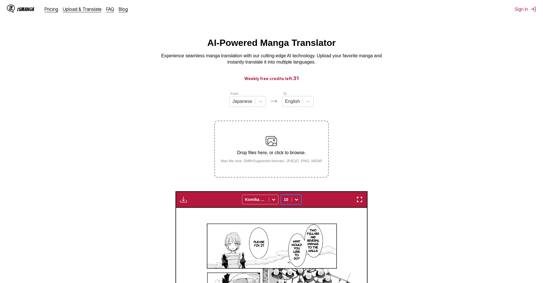
click at [380, 116] on section "From Japanese To English Drop files here, or click to browse. Max file size: 5M…" at bounding box center [272, 269] width 534 height 356
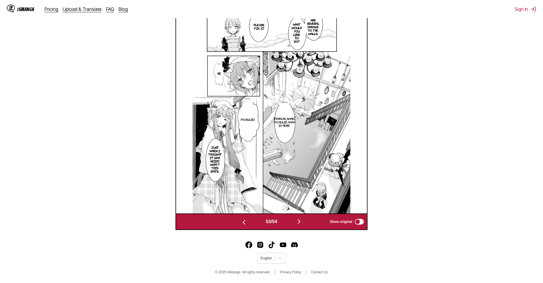
scroll to position [112, 0]
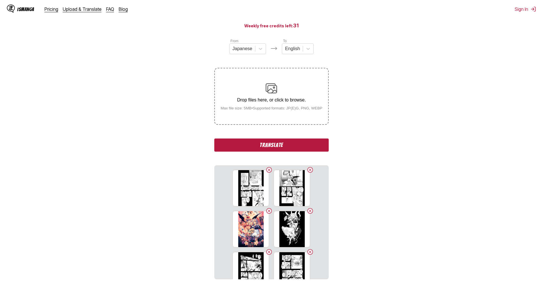
scroll to position [57, 0]
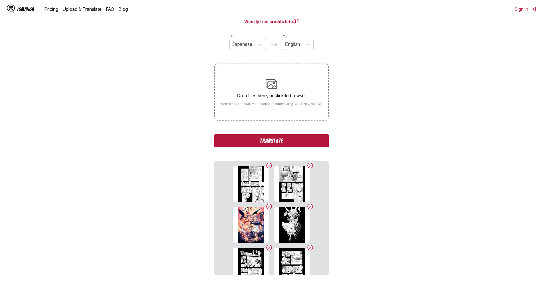
click at [255, 147] on button "Translate" at bounding box center [271, 140] width 114 height 13
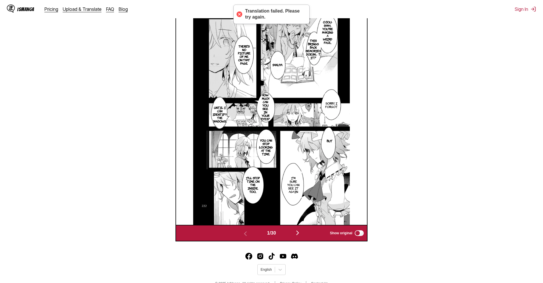
scroll to position [210, 0]
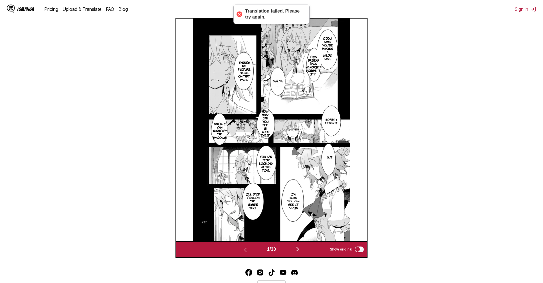
click at [298, 245] on div "1 / 30 Show original" at bounding box center [271, 249] width 192 height 17
click at [299, 247] on img "button" at bounding box center [297, 249] width 7 height 7
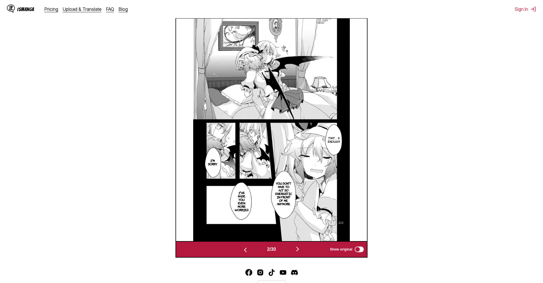
click at [299, 247] on img "button" at bounding box center [297, 249] width 7 height 7
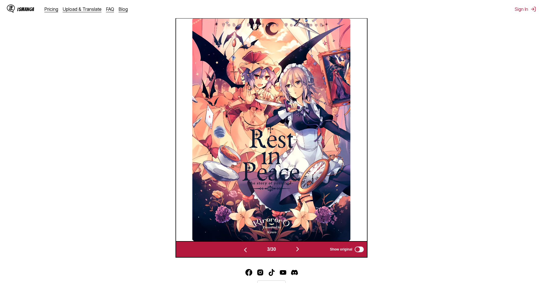
click at [299, 247] on img "button" at bounding box center [297, 249] width 7 height 7
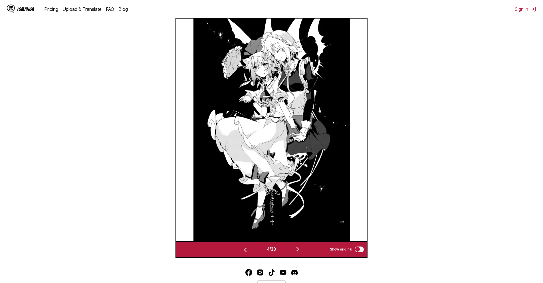
click at [299, 247] on img "button" at bounding box center [297, 249] width 7 height 7
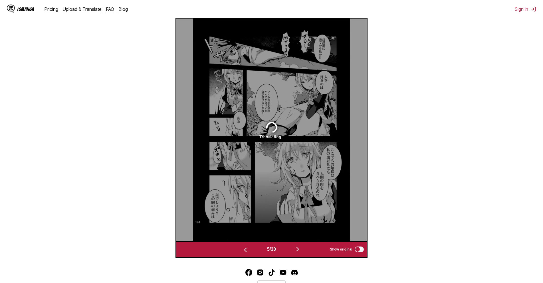
click at [299, 247] on img "button" at bounding box center [297, 249] width 7 height 7
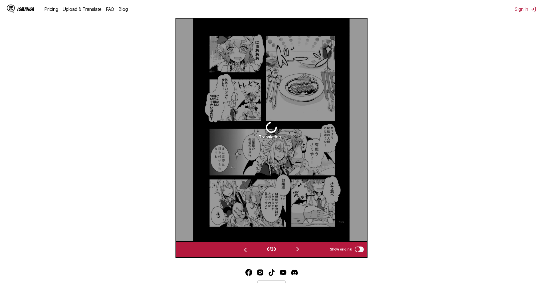
click at [244, 245] on div "6 / 30 Show original" at bounding box center [271, 249] width 192 height 17
click at [242, 249] on img "button" at bounding box center [245, 250] width 7 height 7
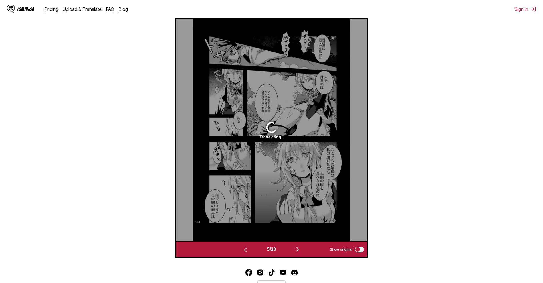
click at [242, 249] on img "button" at bounding box center [245, 250] width 7 height 7
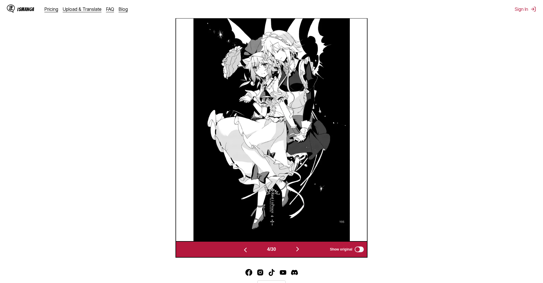
click at [242, 249] on img "button" at bounding box center [245, 250] width 7 height 7
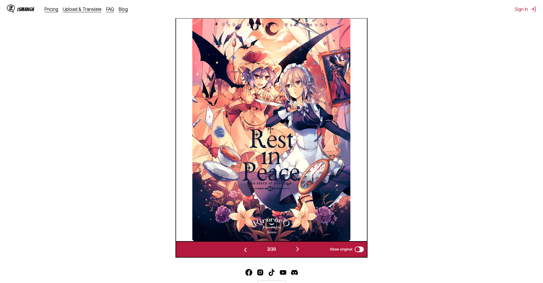
click at [242, 249] on img "button" at bounding box center [245, 250] width 7 height 7
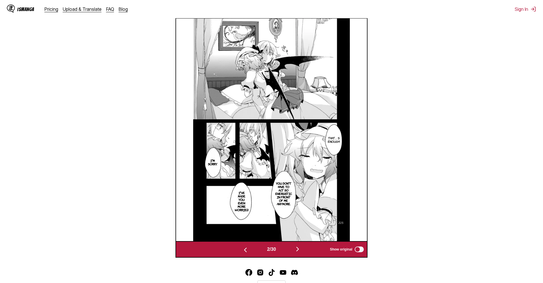
click at [242, 249] on img "button" at bounding box center [245, 250] width 7 height 7
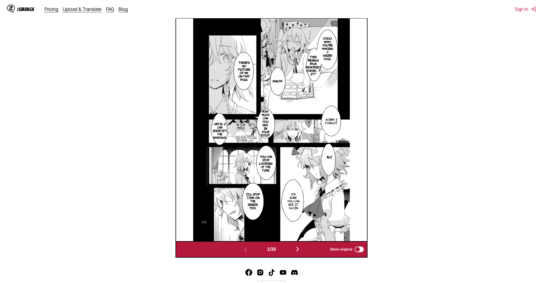
click at [415, 237] on section "From Japanese To English Drop files here, or click to browse. Max file size: 5M…" at bounding box center [272, 69] width 534 height 376
click at [301, 249] on img "button" at bounding box center [297, 249] width 7 height 7
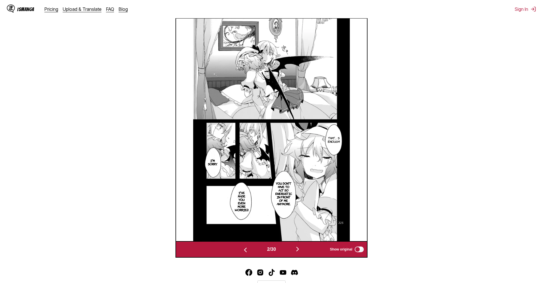
click at [246, 249] on img "button" at bounding box center [245, 250] width 7 height 7
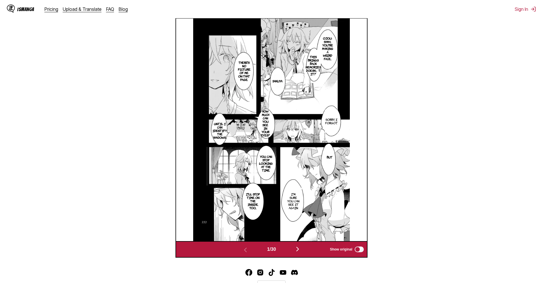
click at [301, 249] on img "button" at bounding box center [297, 249] width 7 height 7
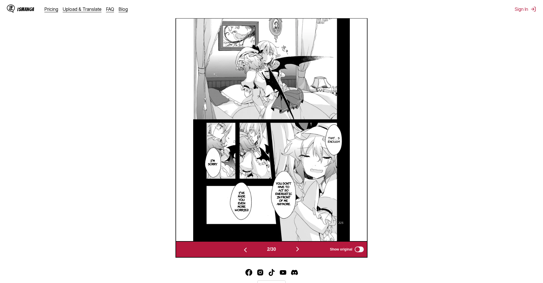
click at [301, 249] on img "button" at bounding box center [297, 249] width 7 height 7
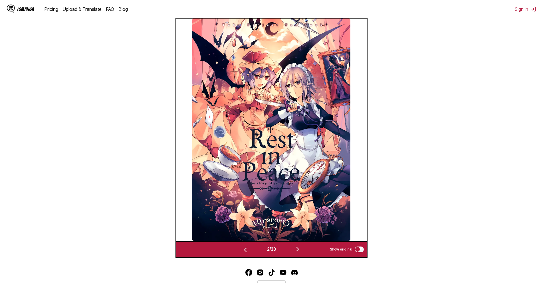
click at [301, 249] on img "button" at bounding box center [297, 249] width 7 height 7
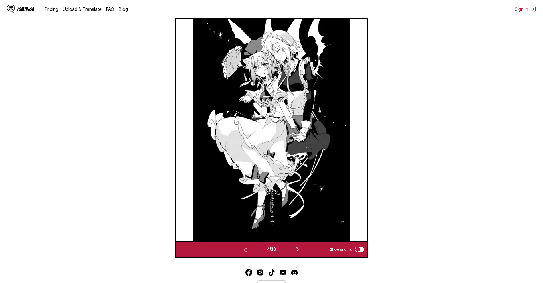
click at [301, 249] on img "button" at bounding box center [297, 249] width 7 height 7
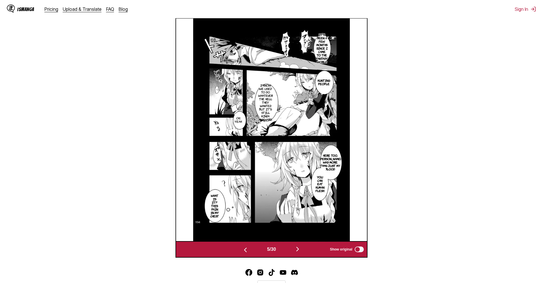
click at [301, 249] on img "button" at bounding box center [297, 249] width 7 height 7
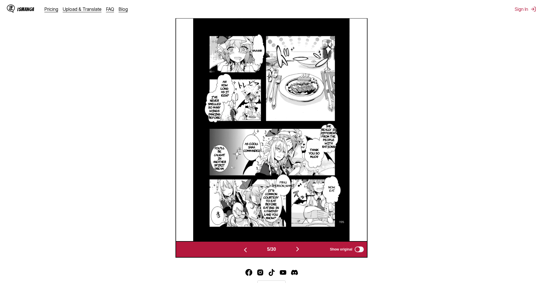
click at [301, 249] on img "button" at bounding box center [297, 249] width 7 height 7
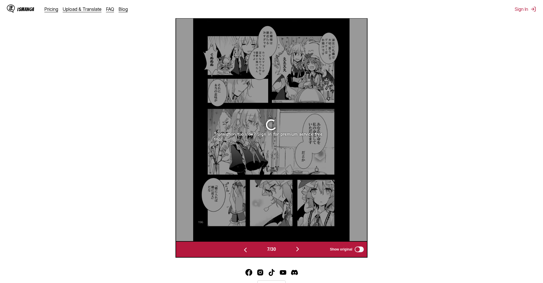
click at [301, 249] on img "button" at bounding box center [297, 249] width 7 height 7
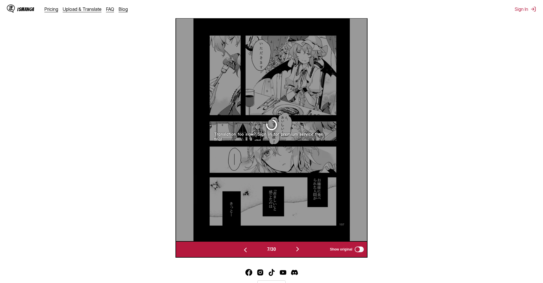
click at [301, 249] on img "button" at bounding box center [297, 249] width 7 height 7
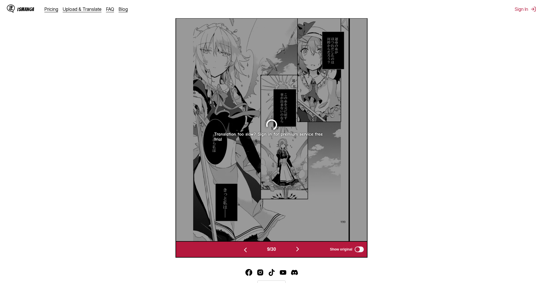
click at [301, 249] on img "button" at bounding box center [297, 249] width 7 height 7
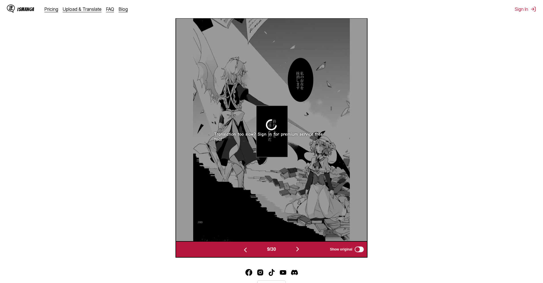
click at [301, 249] on img "button" at bounding box center [297, 249] width 7 height 7
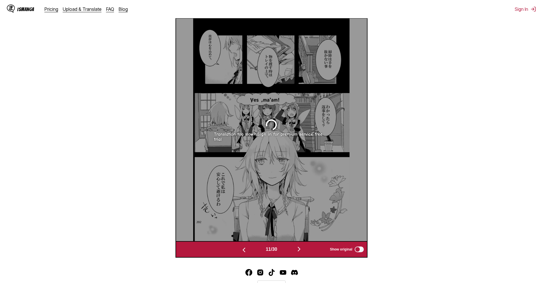
click at [302, 249] on img "button" at bounding box center [298, 249] width 7 height 7
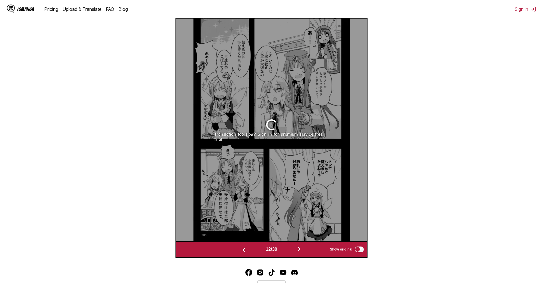
click at [299, 244] on div "12 / 30 Show original" at bounding box center [271, 249] width 192 height 17
click at [297, 246] on div "12 / 30 Show original" at bounding box center [271, 249] width 192 height 17
click at [295, 249] on button "button" at bounding box center [299, 250] width 34 height 8
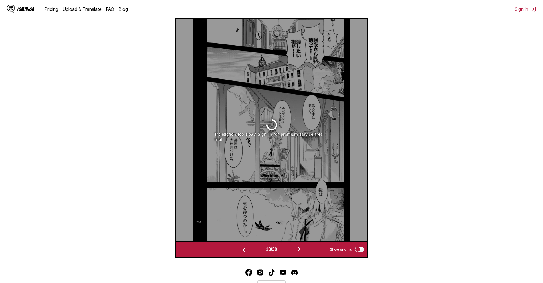
drag, startPoint x: 248, startPoint y: 250, endPoint x: 244, endPoint y: 251, distance: 3.8
click at [247, 250] on button "button" at bounding box center [244, 250] width 34 height 8
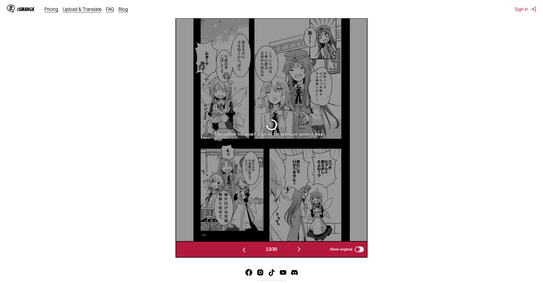
click at [244, 251] on img "button" at bounding box center [243, 250] width 7 height 7
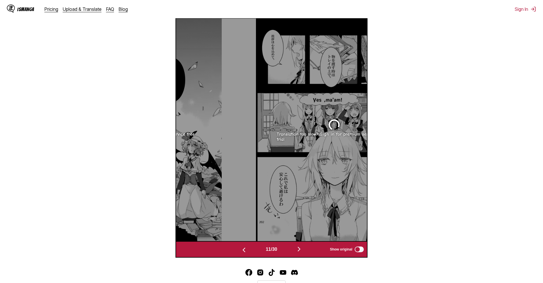
click at [244, 251] on img "button" at bounding box center [243, 250] width 7 height 7
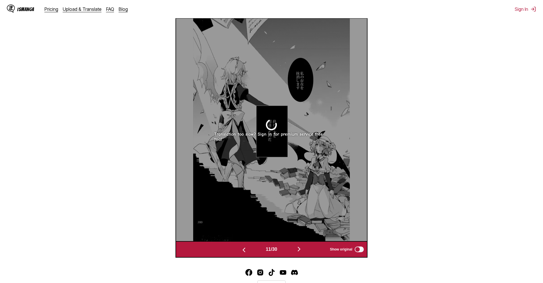
click at [244, 251] on img "button" at bounding box center [243, 250] width 7 height 7
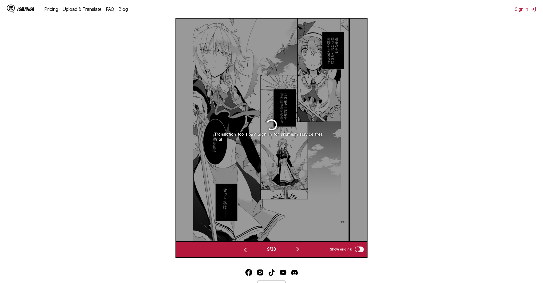
click at [244, 251] on img "button" at bounding box center [245, 250] width 7 height 7
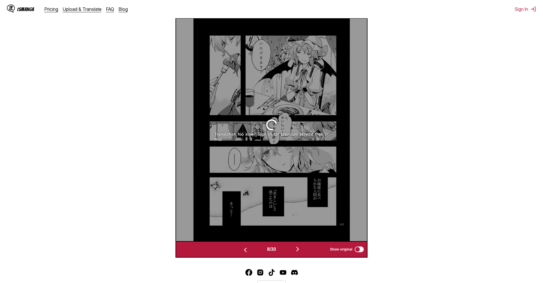
click at [244, 251] on img "button" at bounding box center [245, 250] width 7 height 7
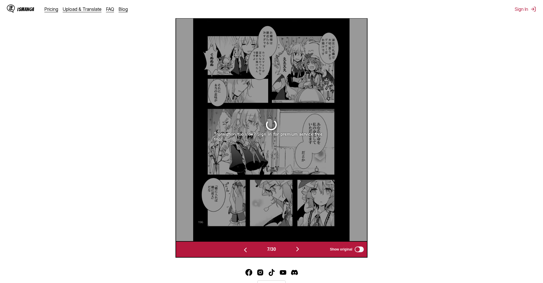
click at [244, 251] on img "button" at bounding box center [245, 250] width 7 height 7
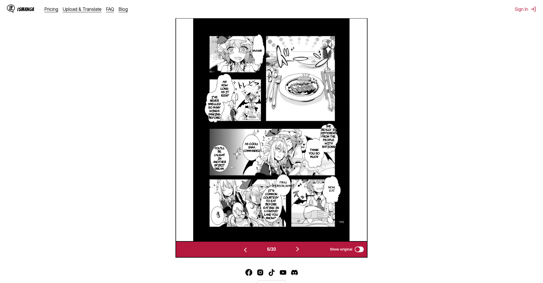
click at [292, 250] on button "button" at bounding box center [297, 250] width 34 height 8
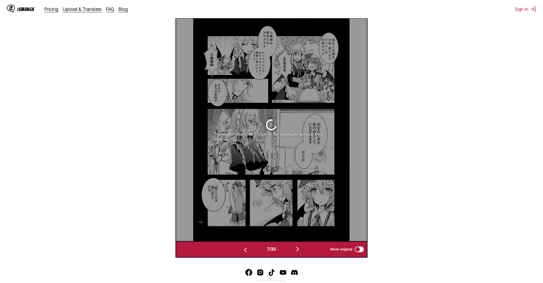
click at [248, 252] on button "button" at bounding box center [245, 250] width 34 height 8
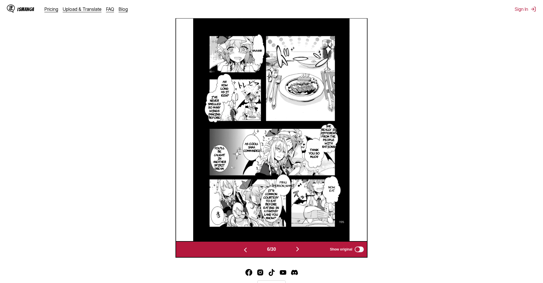
click at [297, 248] on img "button" at bounding box center [297, 249] width 7 height 7
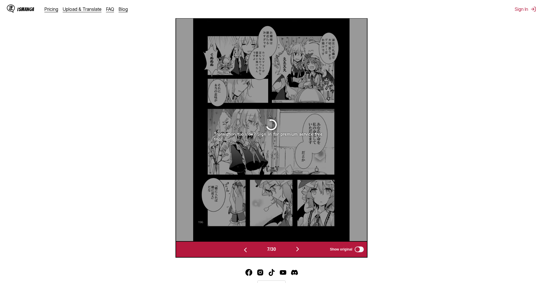
click at [249, 248] on button "button" at bounding box center [245, 250] width 34 height 8
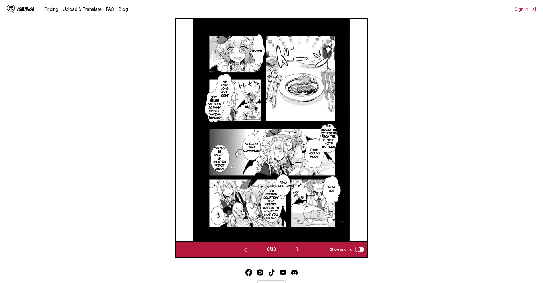
click at [299, 254] on button "button" at bounding box center [297, 250] width 34 height 8
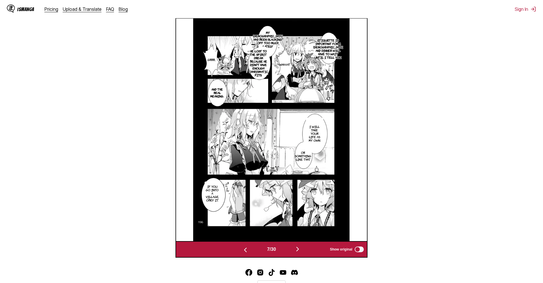
click at [299, 254] on button "button" at bounding box center [297, 250] width 34 height 8
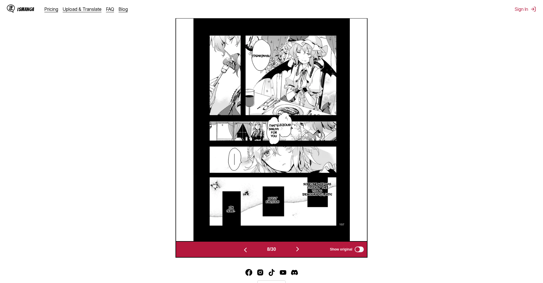
click at [299, 254] on button "button" at bounding box center [297, 250] width 34 height 8
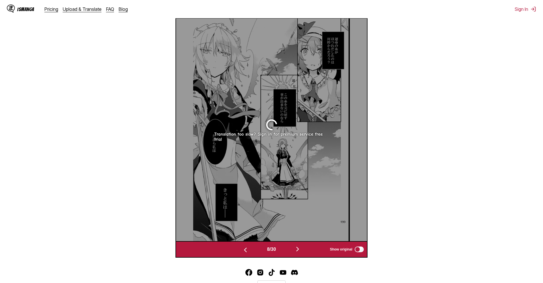
click at [299, 254] on button "button" at bounding box center [297, 250] width 34 height 8
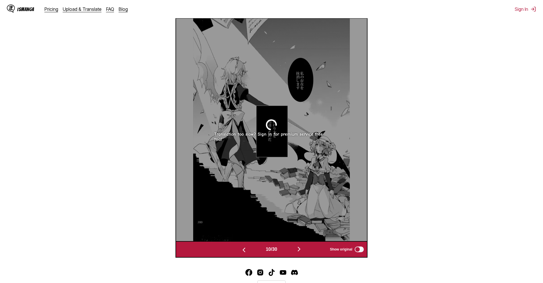
click at [299, 254] on button "button" at bounding box center [299, 250] width 34 height 8
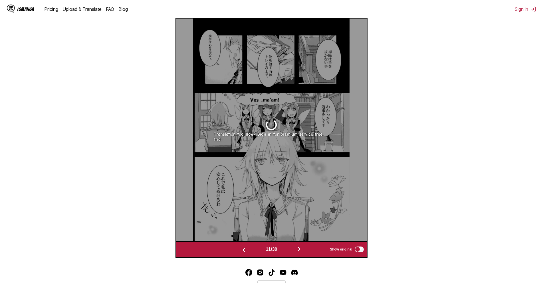
click at [246, 250] on button "button" at bounding box center [244, 250] width 34 height 8
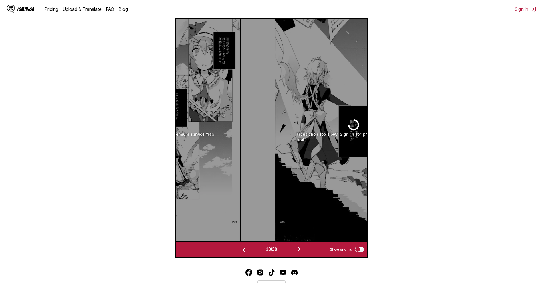
click at [246, 250] on button "button" at bounding box center [244, 250] width 34 height 8
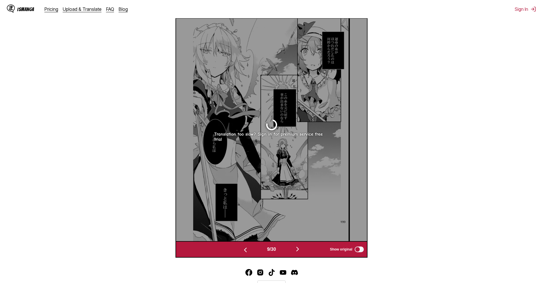
click at [246, 250] on img "button" at bounding box center [245, 250] width 7 height 7
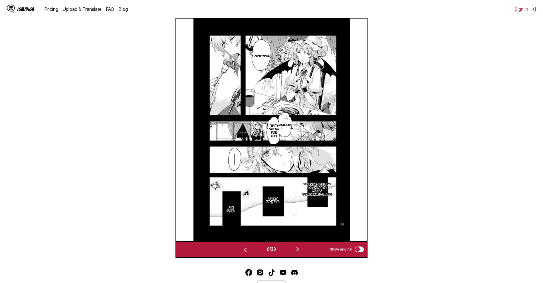
click at [299, 249] on img "button" at bounding box center [297, 249] width 7 height 7
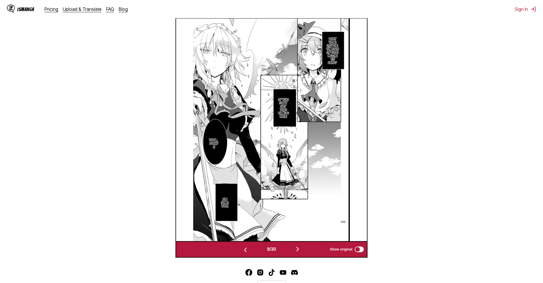
click at [121, 69] on section "From Japanese To English Drop files here, or click to browse. Max file size: 5M…" at bounding box center [272, 69] width 534 height 376
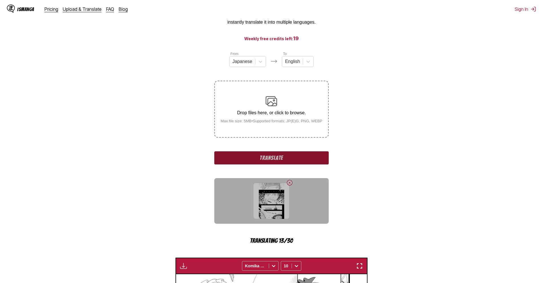
scroll to position [39, 0]
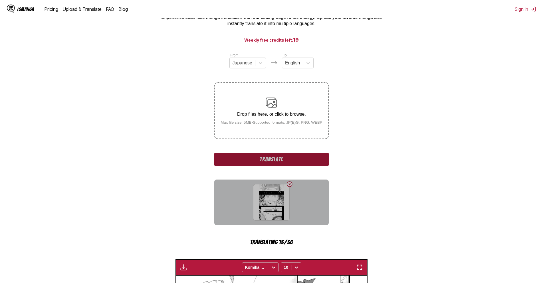
click at [369, 160] on section "From Japanese To English Drop files here, or click to browse. Max file size: 5M…" at bounding box center [272, 283] width 534 height 463
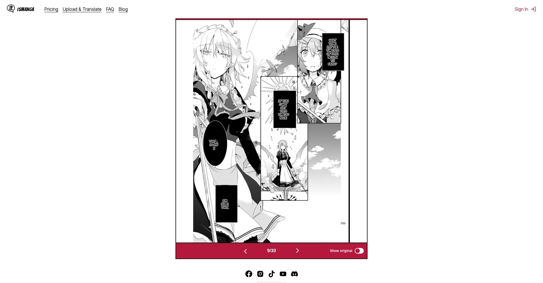
scroll to position [295, 0]
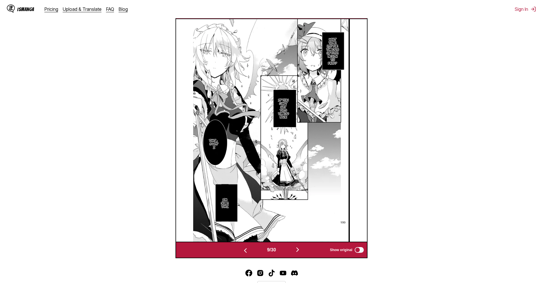
click at [242, 248] on img "button" at bounding box center [245, 250] width 7 height 7
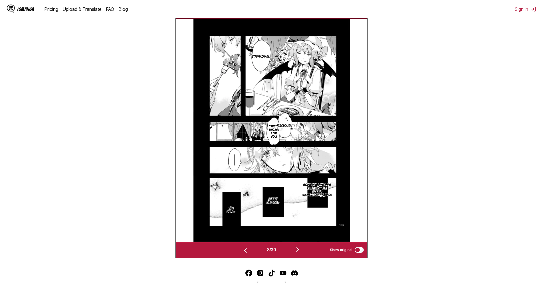
click at [249, 248] on button "button" at bounding box center [245, 250] width 34 height 8
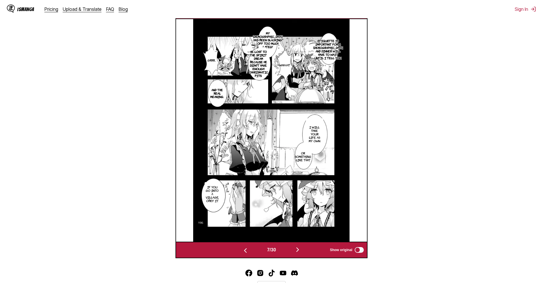
click at [248, 247] on button "button" at bounding box center [245, 250] width 34 height 8
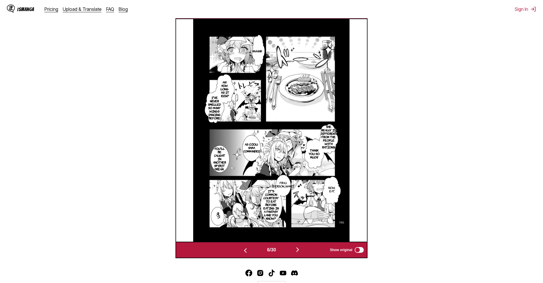
click at [248, 247] on button "button" at bounding box center [245, 250] width 34 height 8
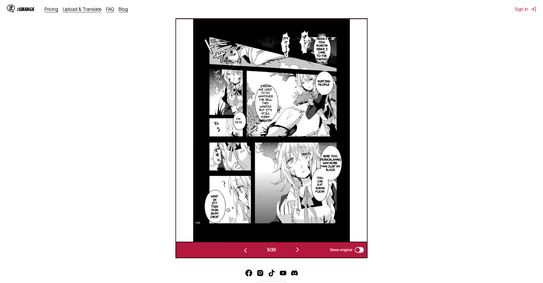
click at [248, 247] on button "button" at bounding box center [245, 250] width 34 height 8
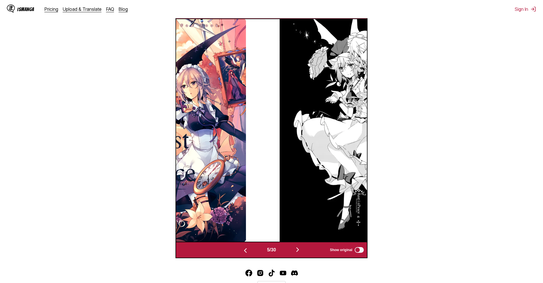
click at [248, 247] on button "button" at bounding box center [245, 250] width 34 height 8
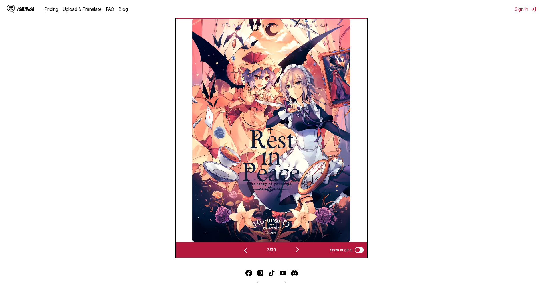
click at [248, 246] on div "3 / 30 Show original" at bounding box center [271, 250] width 192 height 17
click at [246, 248] on img "button" at bounding box center [245, 250] width 7 height 7
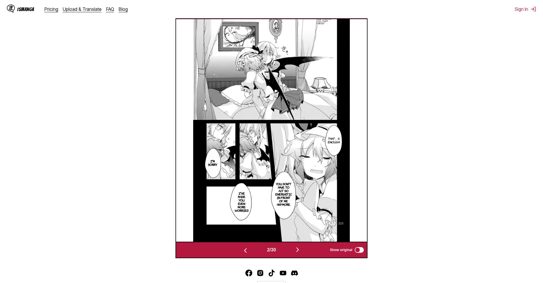
click at [292, 250] on button "button" at bounding box center [297, 250] width 34 height 8
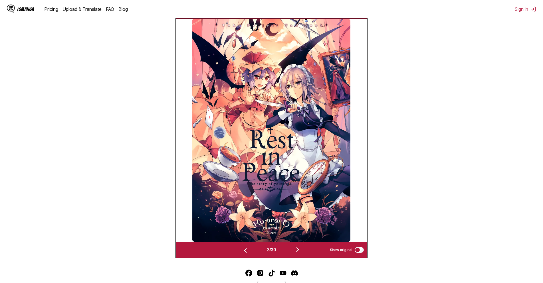
click at [292, 250] on button "button" at bounding box center [297, 250] width 34 height 8
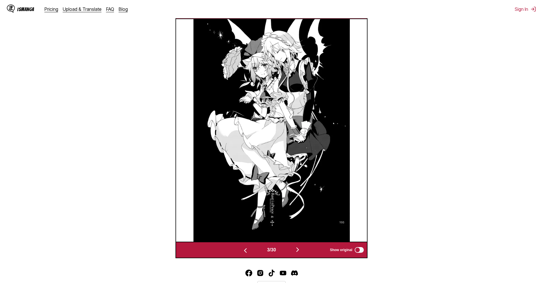
click at [292, 250] on button "button" at bounding box center [297, 250] width 34 height 8
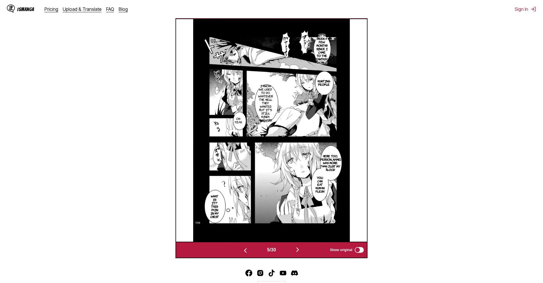
click at [292, 250] on button "button" at bounding box center [297, 250] width 34 height 8
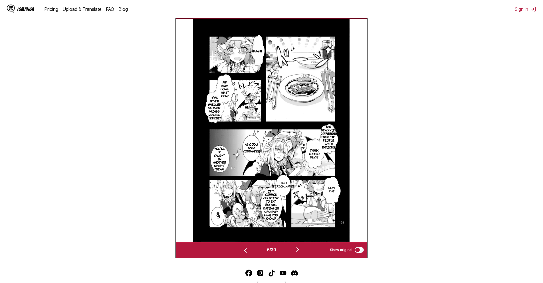
click at [292, 250] on button "button" at bounding box center [297, 250] width 34 height 8
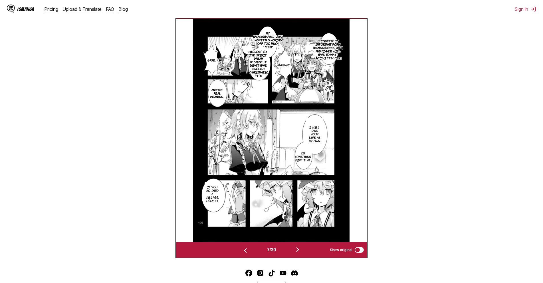
click at [292, 250] on button "button" at bounding box center [297, 250] width 34 height 8
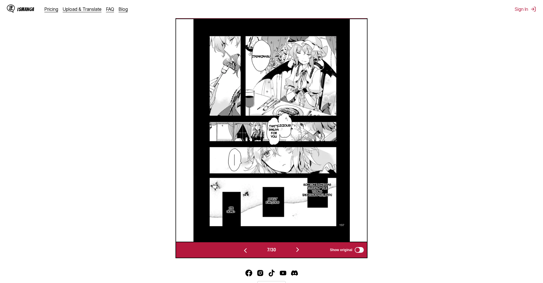
click at [292, 250] on button "button" at bounding box center [297, 250] width 34 height 8
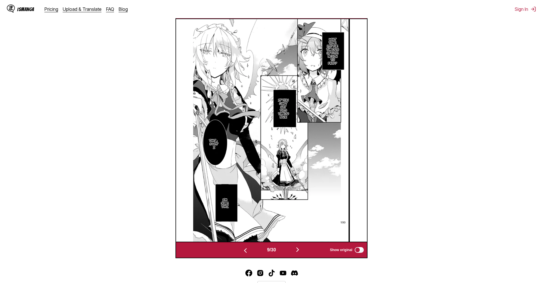
click at [294, 251] on button "button" at bounding box center [297, 250] width 34 height 8
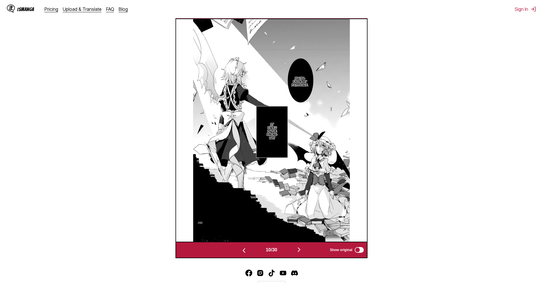
click at [294, 251] on button "button" at bounding box center [299, 250] width 34 height 8
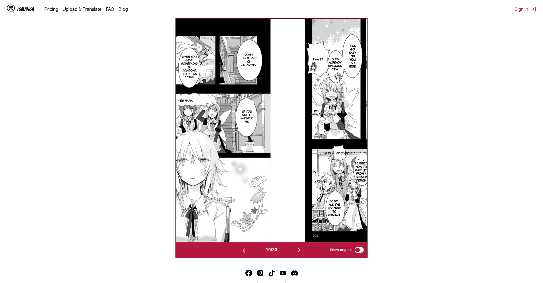
click at [294, 251] on button "button" at bounding box center [299, 250] width 34 height 8
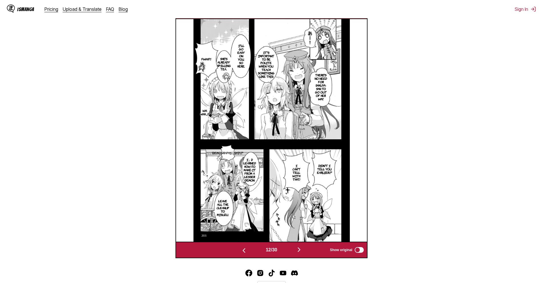
click at [294, 251] on button "button" at bounding box center [299, 250] width 34 height 8
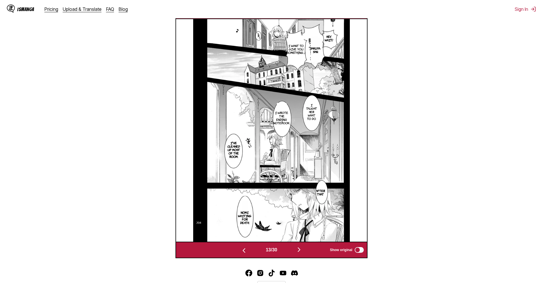
click at [294, 251] on button "button" at bounding box center [299, 250] width 34 height 8
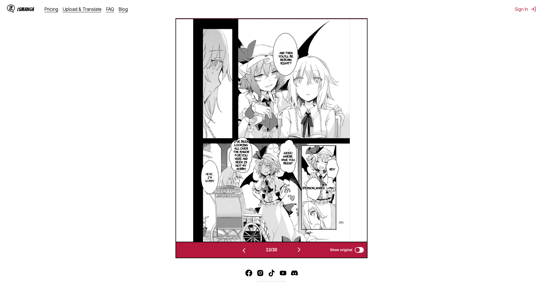
click at [294, 251] on button "button" at bounding box center [299, 250] width 34 height 8
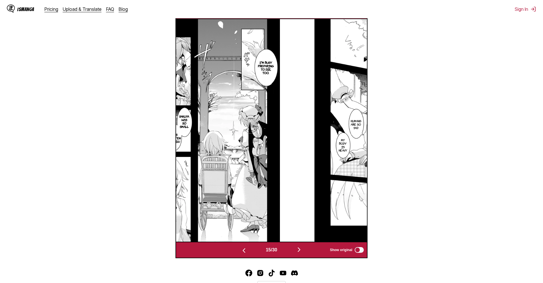
click at [294, 251] on button "button" at bounding box center [299, 250] width 34 height 8
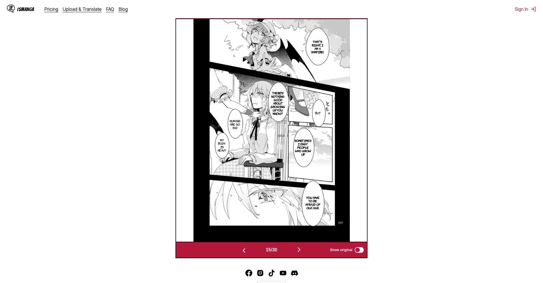
click at [294, 251] on button "button" at bounding box center [299, 250] width 34 height 8
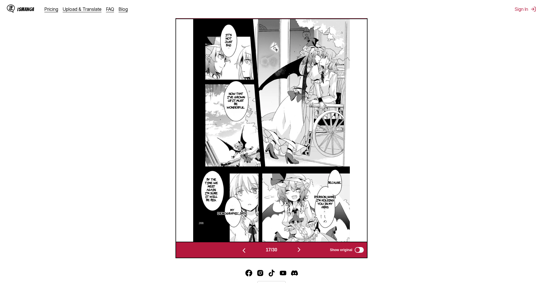
click at [294, 251] on button "button" at bounding box center [299, 250] width 34 height 8
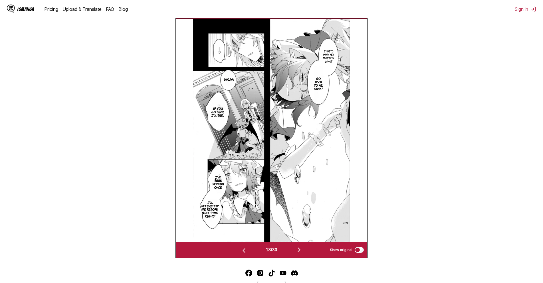
click at [294, 251] on button "button" at bounding box center [299, 250] width 34 height 8
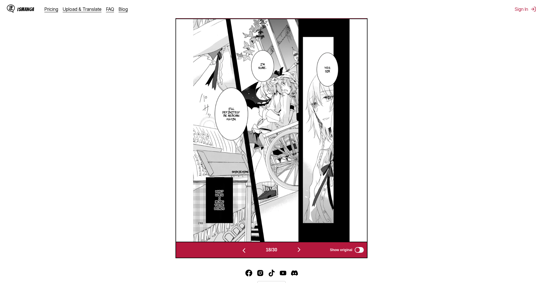
click at [294, 251] on button "button" at bounding box center [299, 250] width 34 height 8
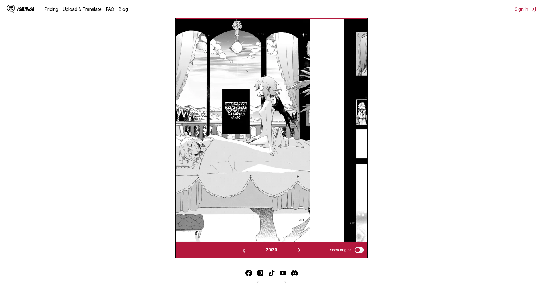
click at [294, 251] on button "button" at bounding box center [299, 250] width 34 height 8
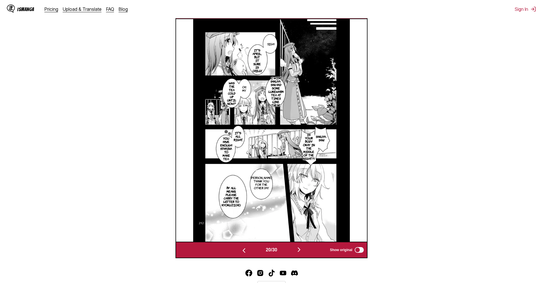
click at [294, 251] on button "button" at bounding box center [299, 250] width 34 height 8
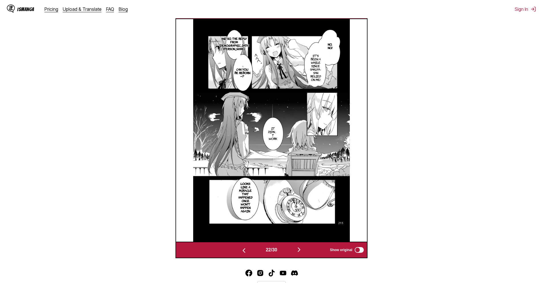
click at [294, 251] on button "button" at bounding box center [299, 250] width 34 height 8
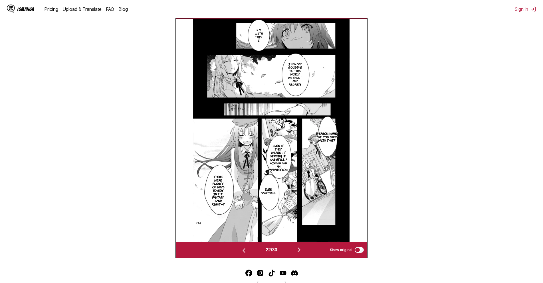
click at [294, 251] on button "button" at bounding box center [299, 250] width 34 height 8
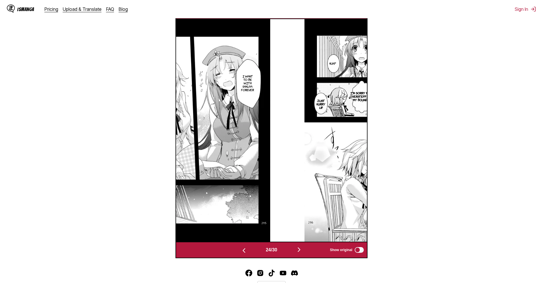
click at [294, 251] on button "button" at bounding box center [299, 250] width 34 height 8
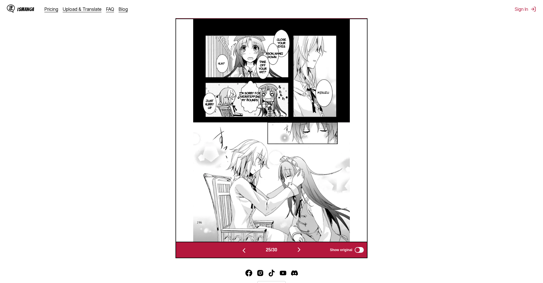
click at [294, 251] on button "button" at bounding box center [299, 250] width 34 height 8
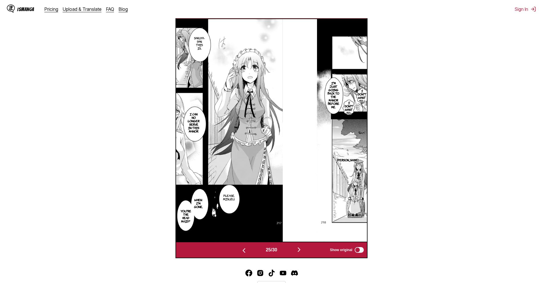
click at [294, 251] on button "button" at bounding box center [299, 250] width 34 height 8
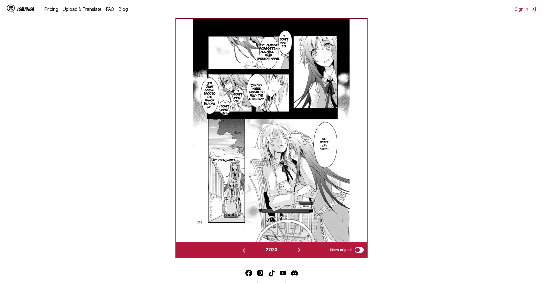
click at [294, 251] on button "button" at bounding box center [299, 250] width 34 height 8
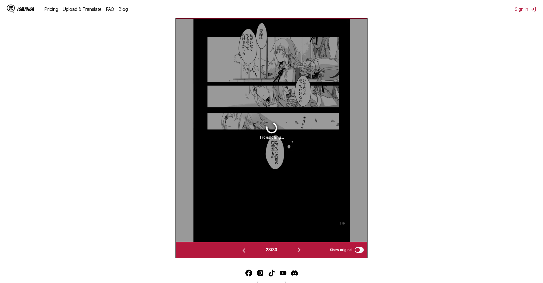
click at [294, 251] on button "button" at bounding box center [299, 250] width 34 height 8
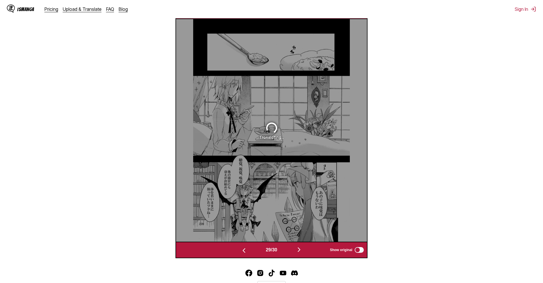
click at [295, 251] on button "button" at bounding box center [299, 250] width 34 height 8
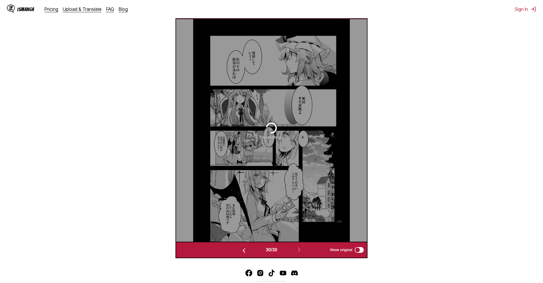
click at [244, 250] on img "button" at bounding box center [243, 250] width 7 height 7
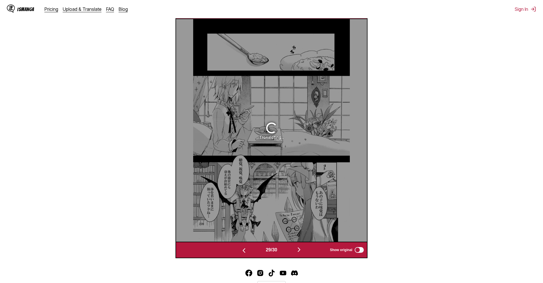
click at [244, 250] on img "button" at bounding box center [243, 250] width 7 height 7
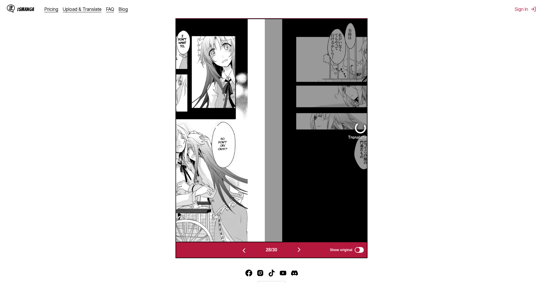
click at [244, 250] on img "button" at bounding box center [243, 250] width 7 height 7
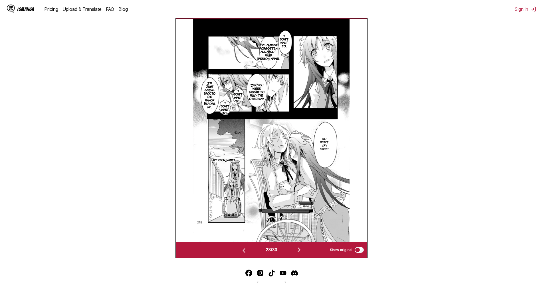
click at [244, 250] on img "button" at bounding box center [243, 250] width 7 height 7
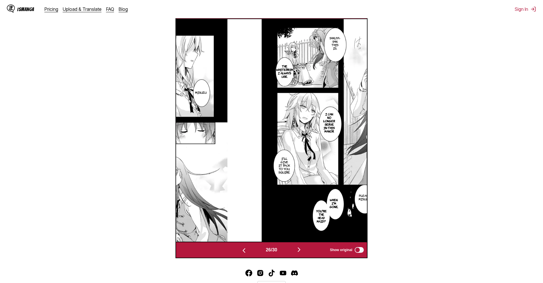
click at [244, 250] on img "button" at bounding box center [243, 250] width 7 height 7
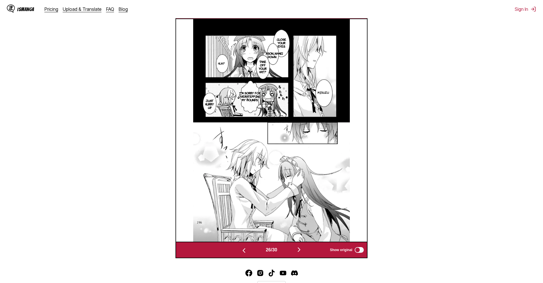
click at [244, 250] on img "button" at bounding box center [243, 250] width 7 height 7
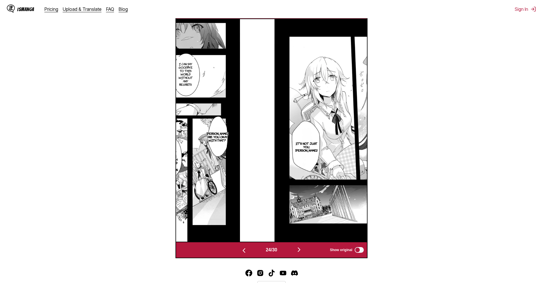
click at [244, 250] on img "button" at bounding box center [243, 250] width 7 height 7
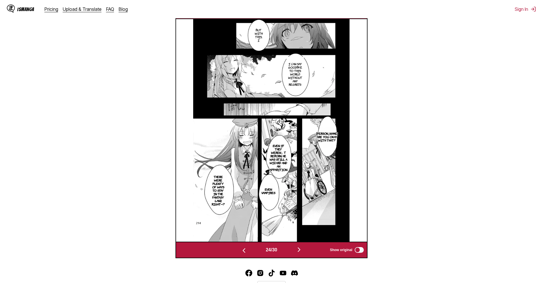
click at [244, 250] on img "button" at bounding box center [243, 250] width 7 height 7
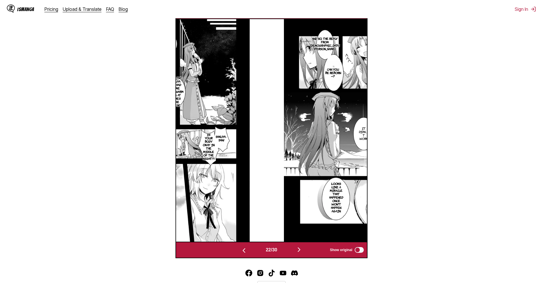
click at [244, 250] on img "button" at bounding box center [243, 250] width 7 height 7
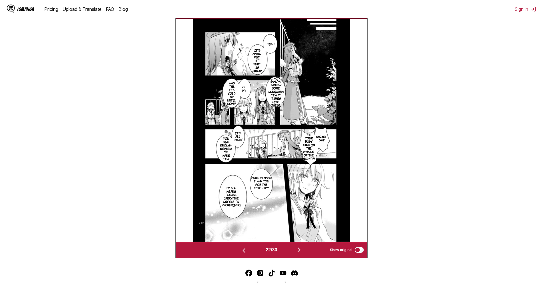
click at [244, 250] on img "button" at bounding box center [243, 250] width 7 height 7
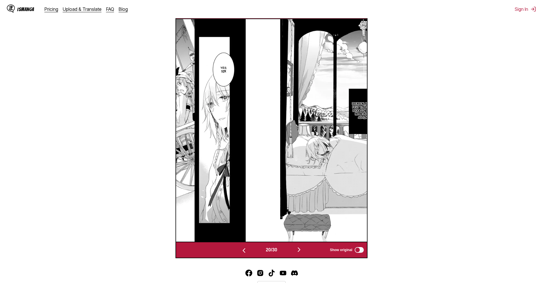
click at [244, 250] on img "button" at bounding box center [243, 250] width 7 height 7
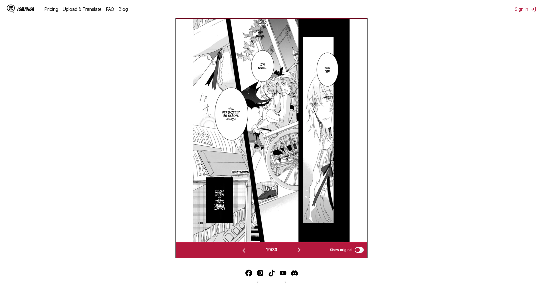
click at [244, 250] on img "button" at bounding box center [243, 250] width 7 height 7
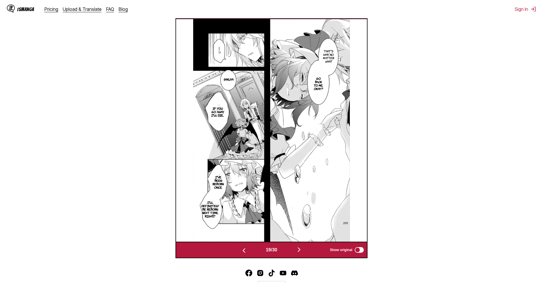
click at [244, 250] on img "button" at bounding box center [243, 250] width 7 height 7
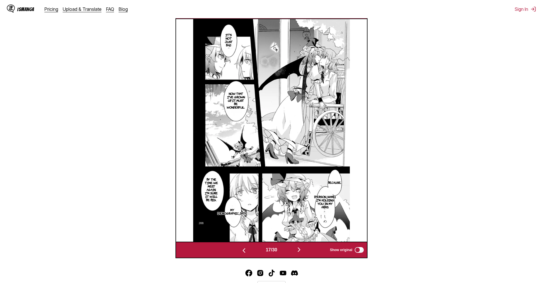
click at [244, 250] on img "button" at bounding box center [243, 250] width 7 height 7
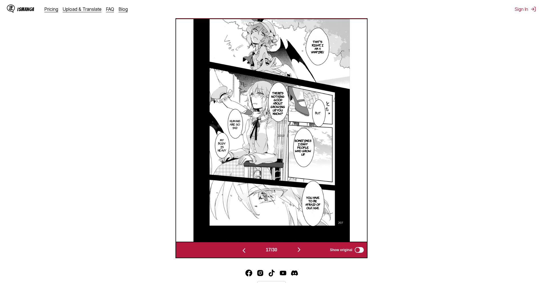
click at [244, 250] on img "button" at bounding box center [243, 250] width 7 height 7
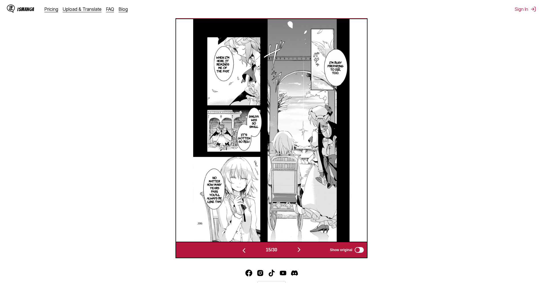
click at [244, 250] on img "button" at bounding box center [243, 250] width 7 height 7
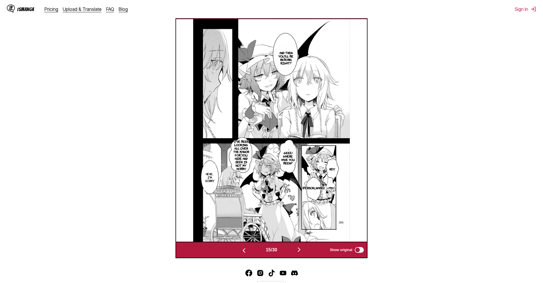
click at [244, 250] on img "button" at bounding box center [243, 250] width 7 height 7
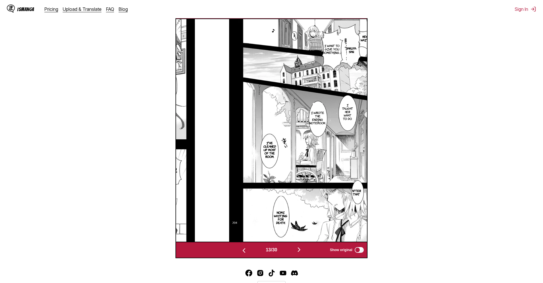
click at [244, 250] on img "button" at bounding box center [243, 250] width 7 height 7
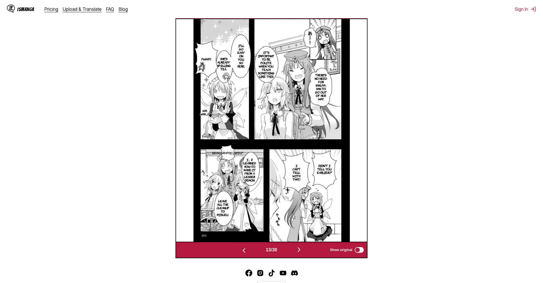
click at [244, 250] on img "button" at bounding box center [243, 250] width 7 height 7
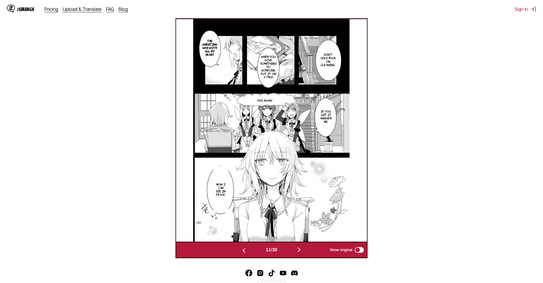
click at [244, 250] on img "button" at bounding box center [243, 250] width 7 height 7
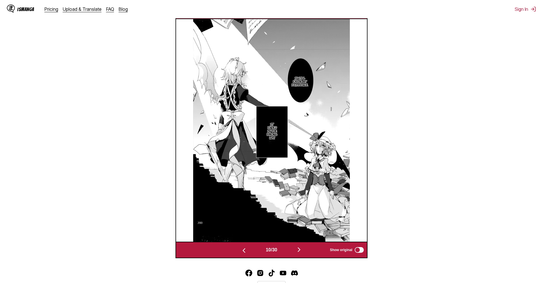
click at [244, 250] on img "button" at bounding box center [243, 250] width 7 height 7
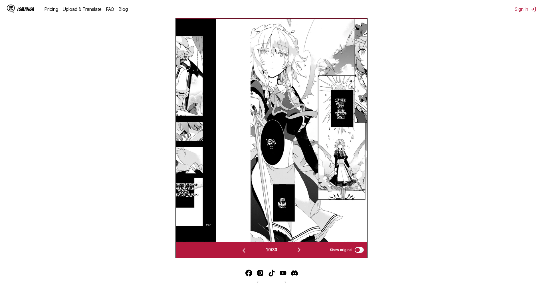
click at [244, 250] on img "button" at bounding box center [243, 250] width 7 height 7
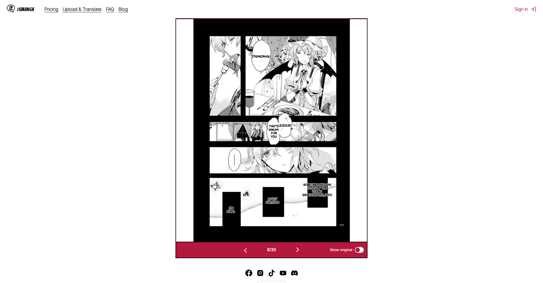
click at [244, 250] on img "button" at bounding box center [245, 250] width 7 height 7
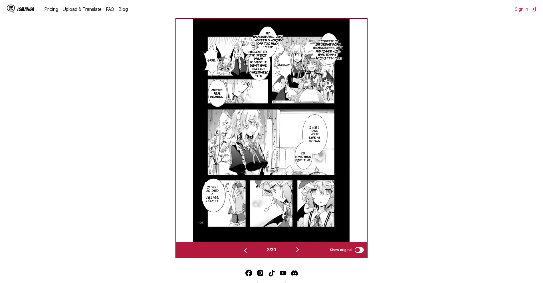
click at [244, 250] on img "button" at bounding box center [245, 250] width 7 height 7
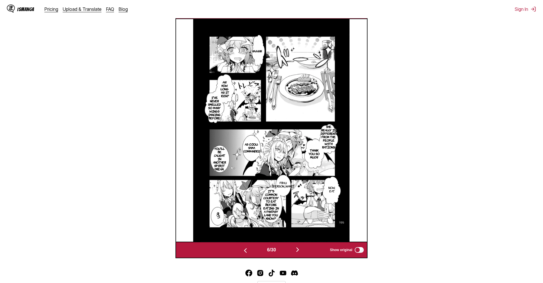
click at [244, 250] on img "button" at bounding box center [245, 250] width 7 height 7
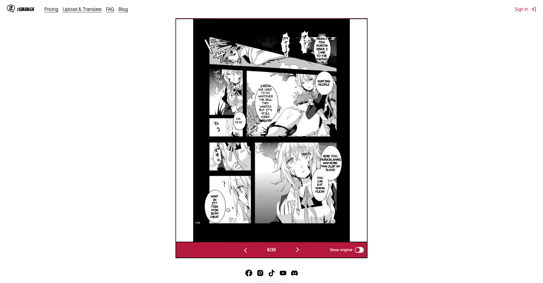
click at [244, 250] on img "button" at bounding box center [245, 250] width 7 height 7
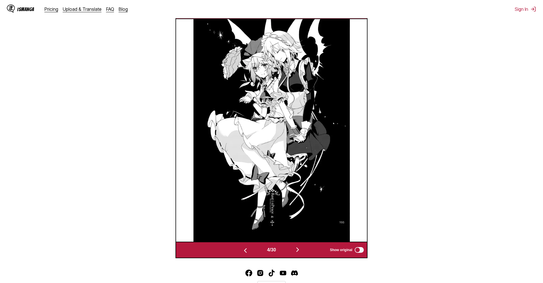
click at [244, 250] on img "button" at bounding box center [245, 250] width 7 height 7
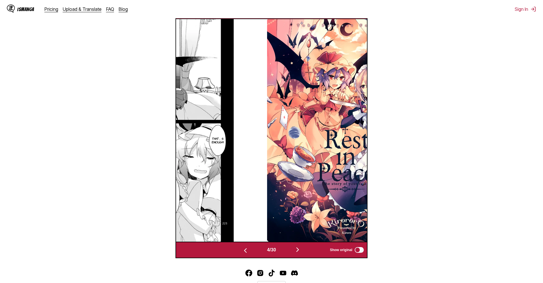
click at [244, 250] on img "button" at bounding box center [245, 250] width 7 height 7
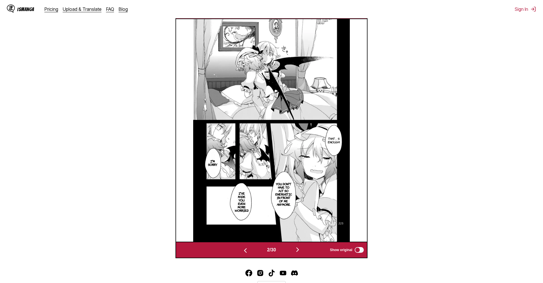
click at [244, 250] on img "button" at bounding box center [245, 250] width 7 height 7
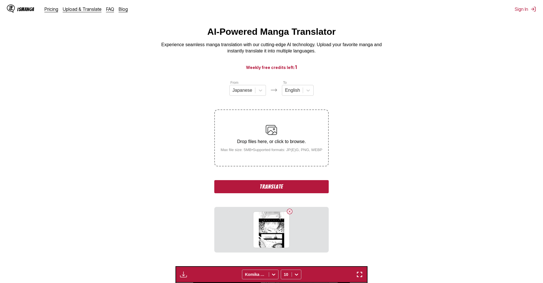
scroll to position [0, 0]
